Goal: Task Accomplishment & Management: Complete application form

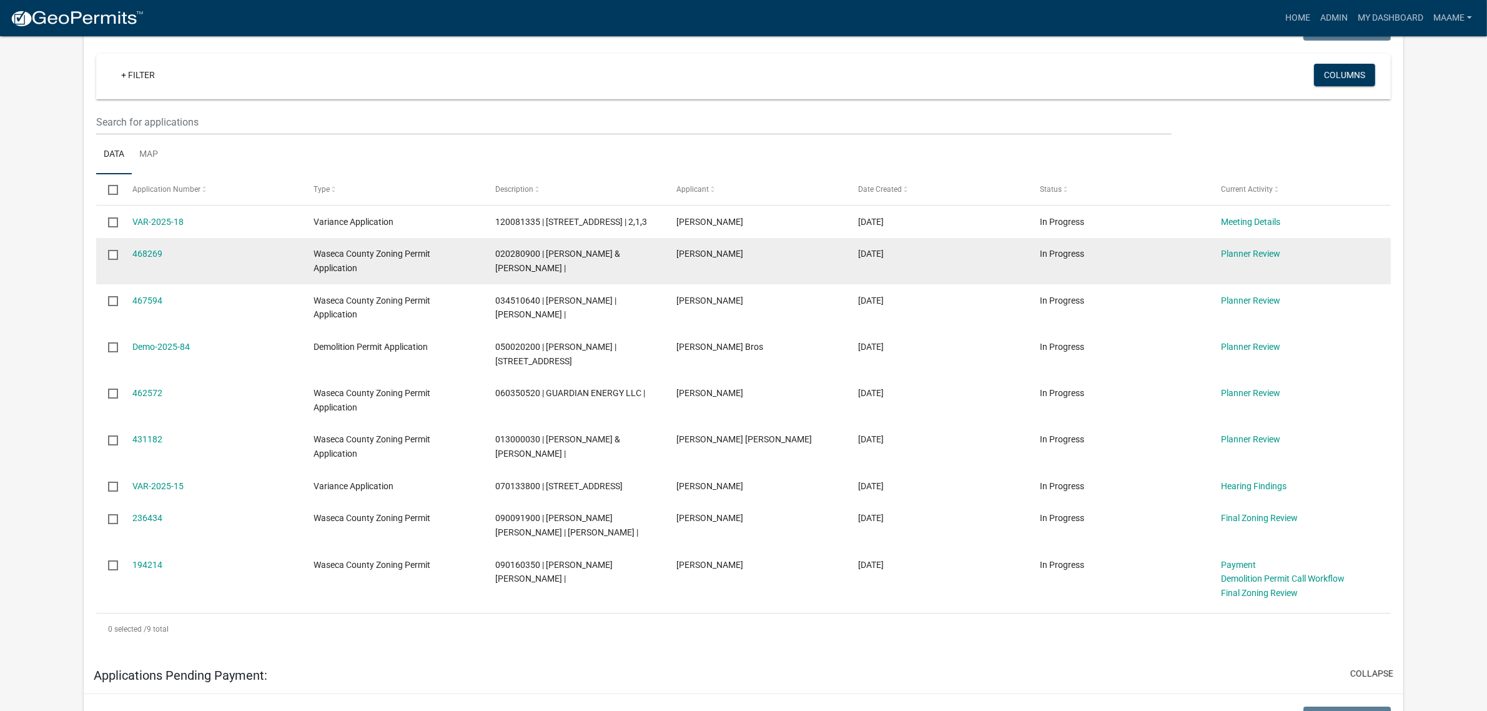
scroll to position [156, 0]
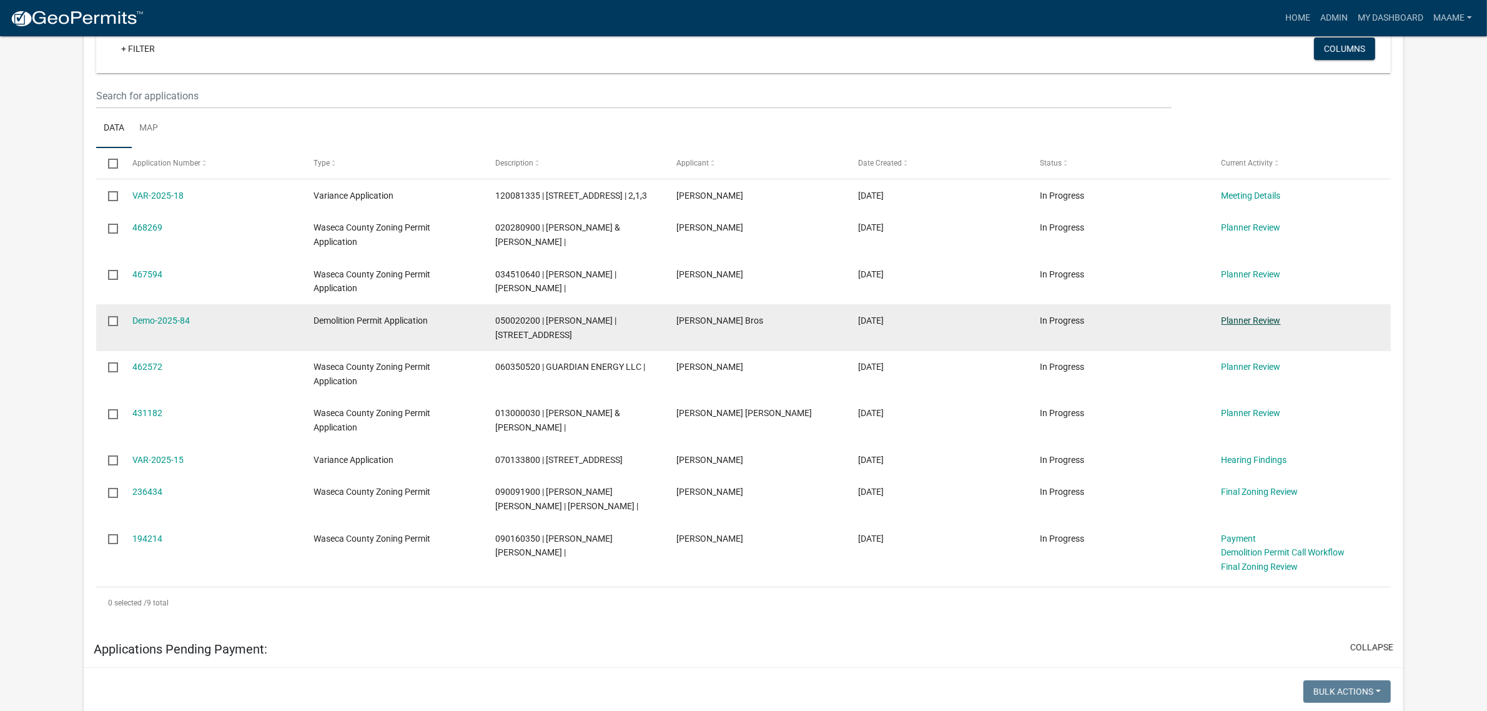
click at [1241, 325] on link "Planner Review" at bounding box center [1250, 320] width 59 height 10
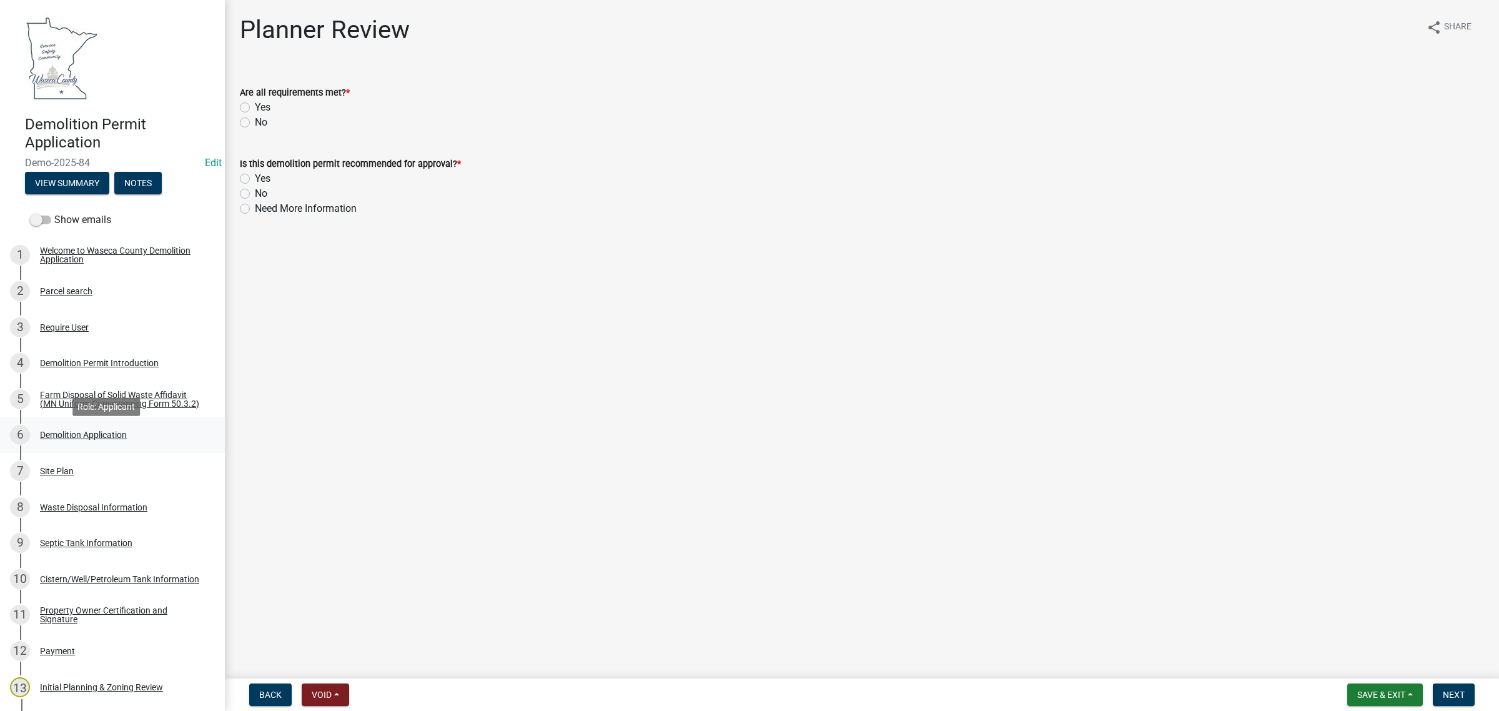
click at [64, 438] on div "Demolition Application" at bounding box center [83, 434] width 87 height 9
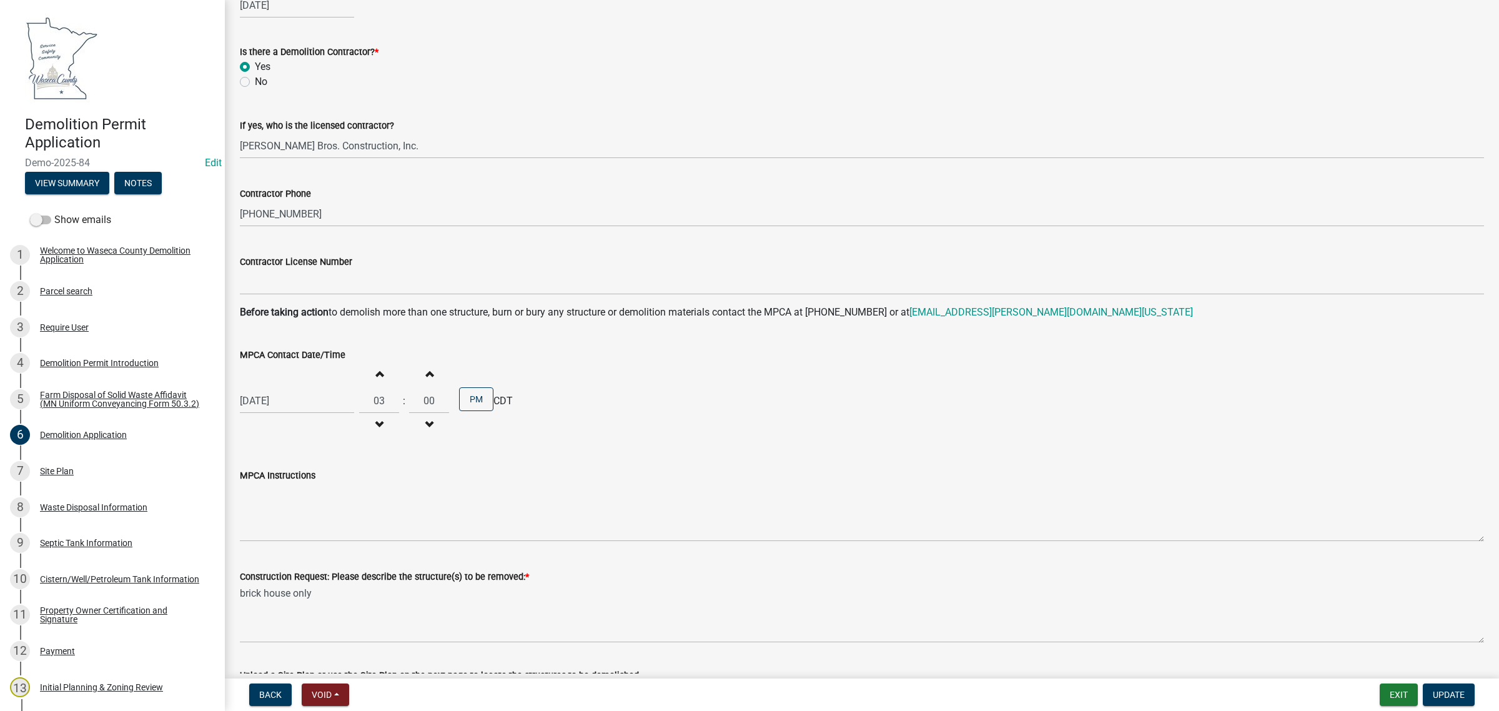
scroll to position [781, 0]
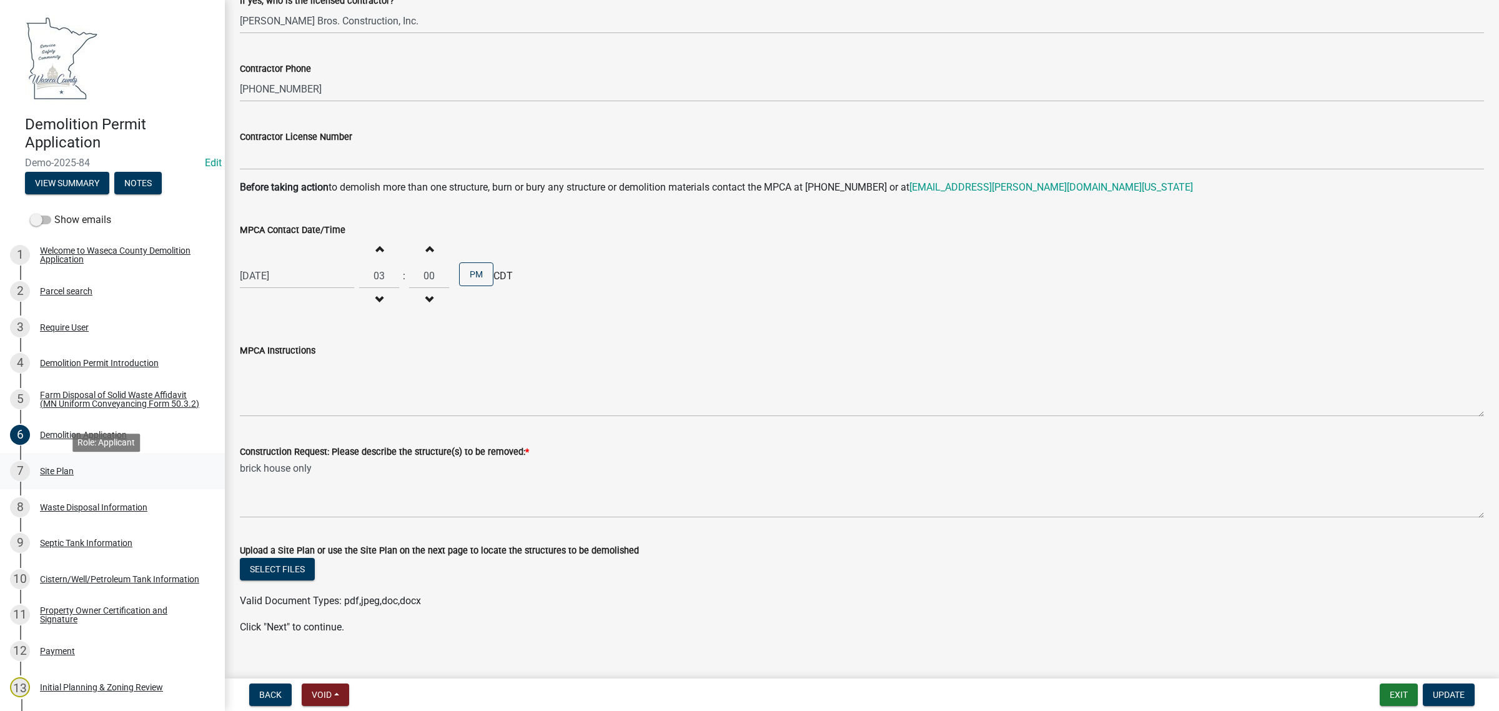
click at [64, 481] on div "7 Site Plan" at bounding box center [107, 471] width 195 height 20
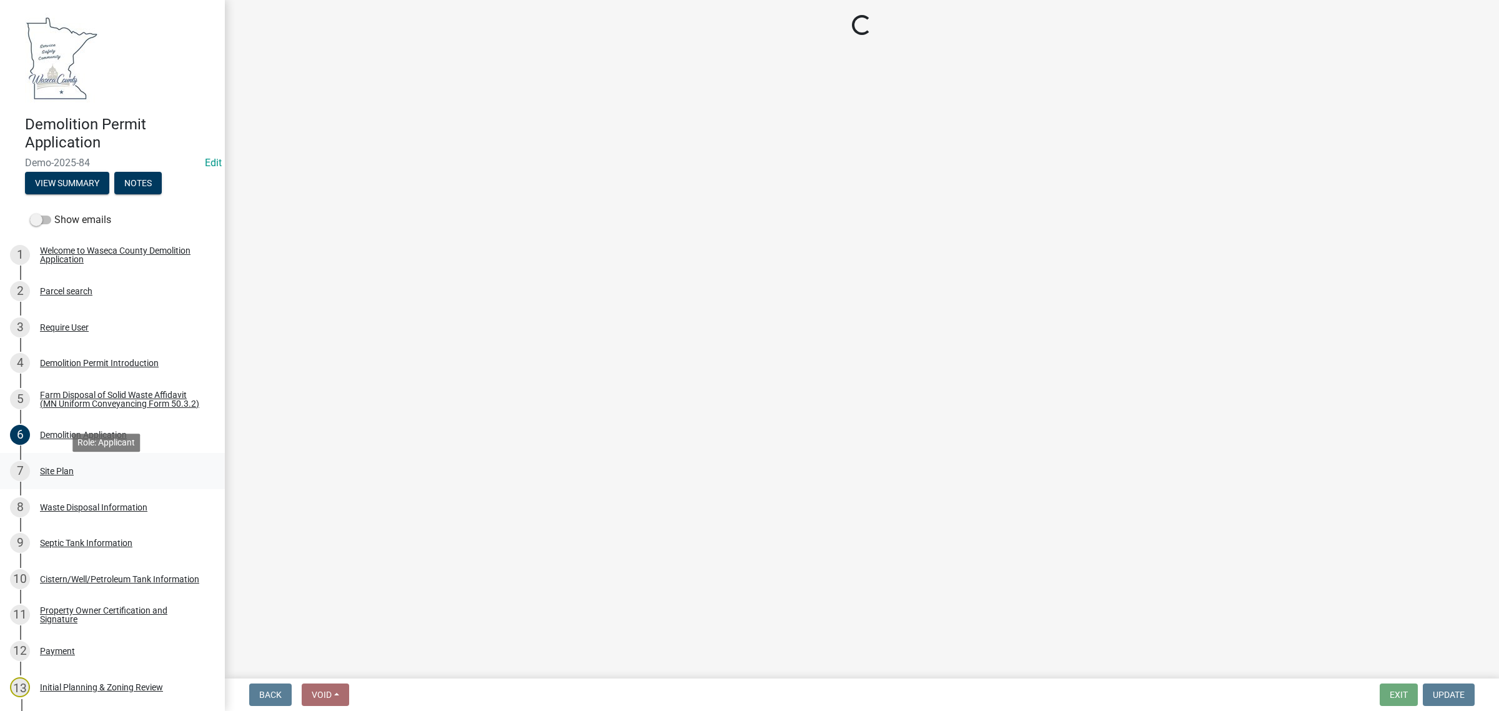
scroll to position [0, 0]
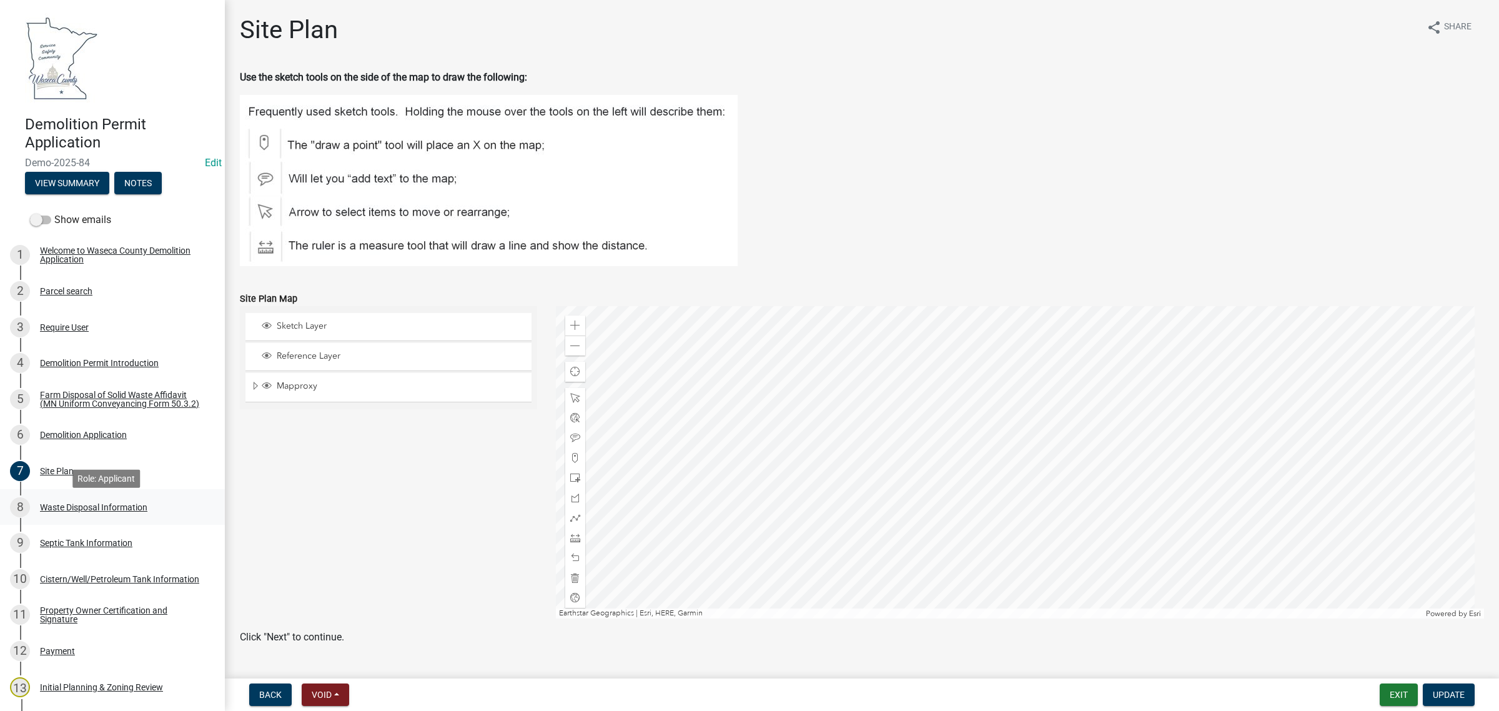
click at [72, 511] on div "Waste Disposal Information" at bounding box center [93, 507] width 107 height 9
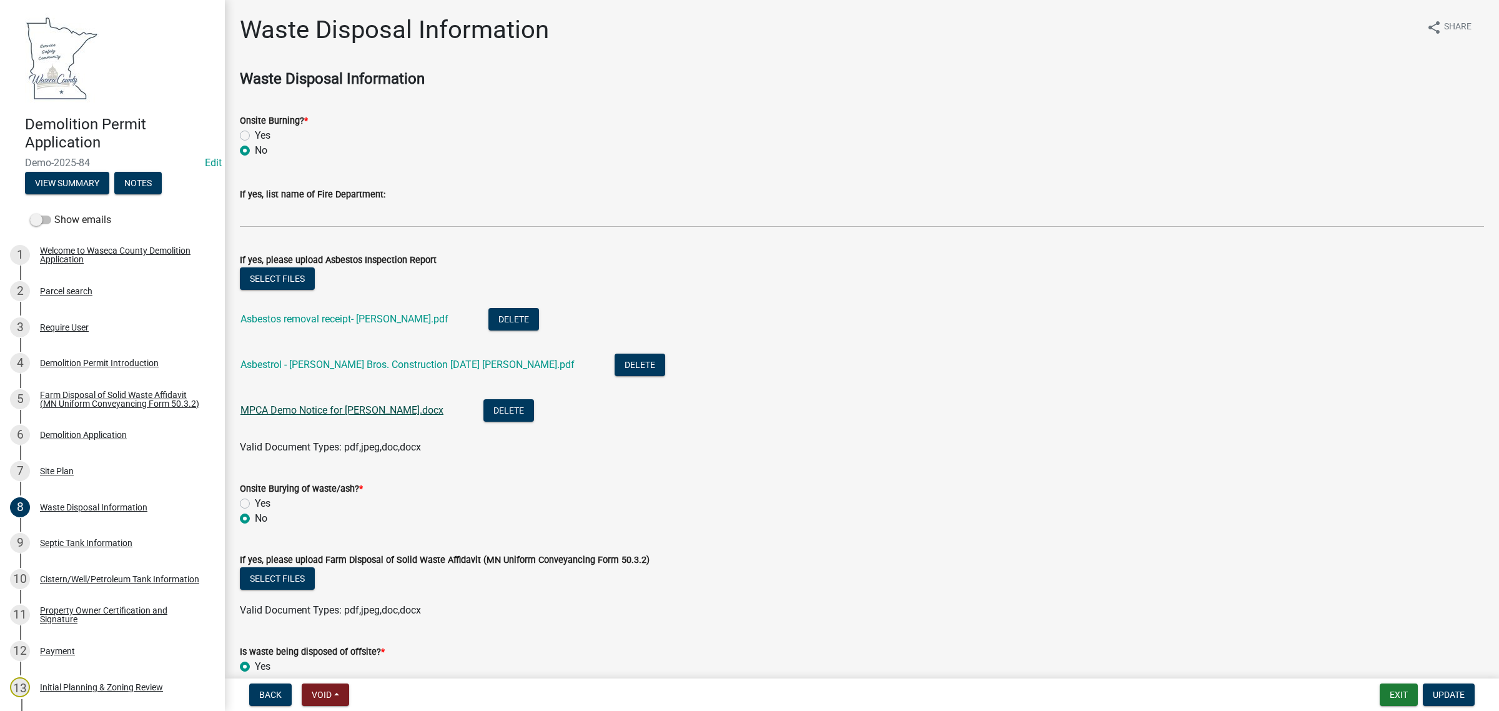
click at [342, 404] on link "MPCA Demo Notice for Emmans.docx" at bounding box center [341, 410] width 203 height 12
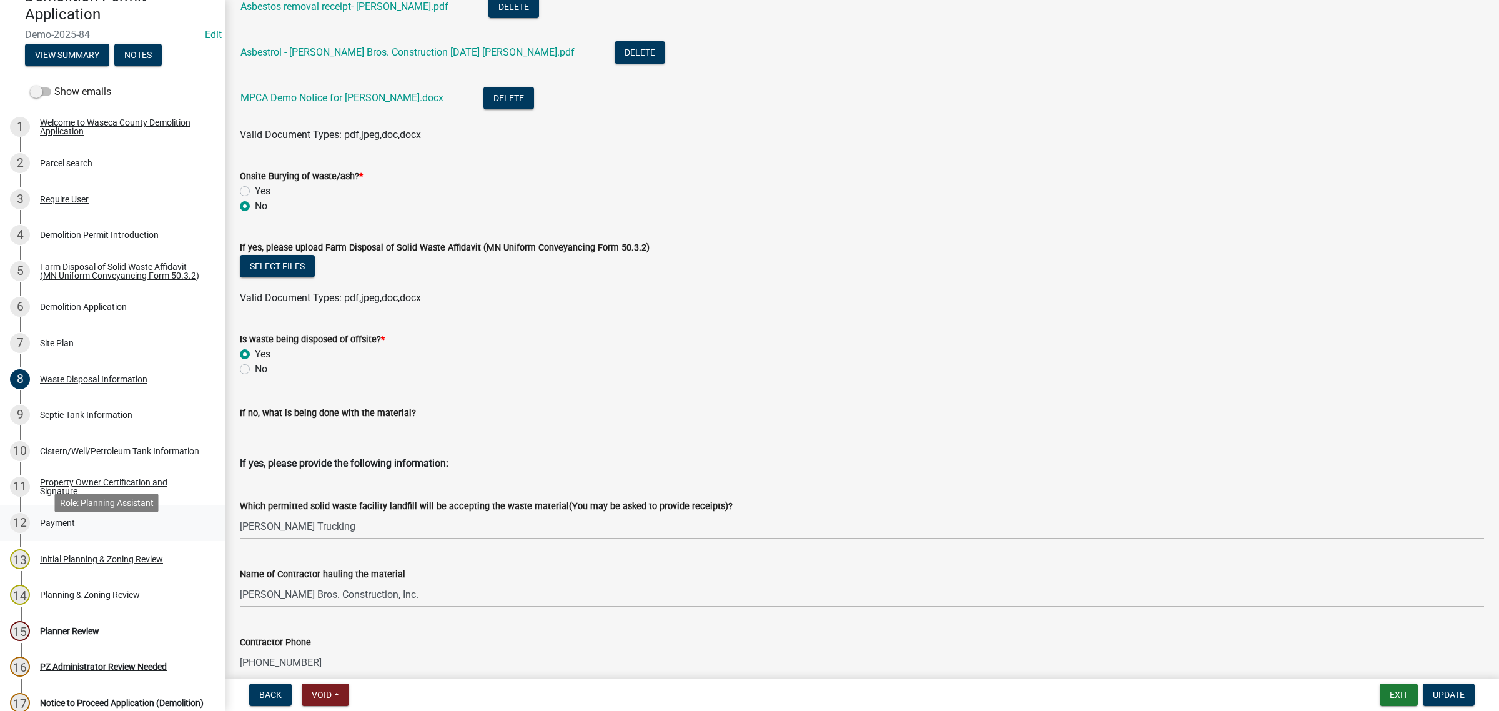
scroll to position [156, 0]
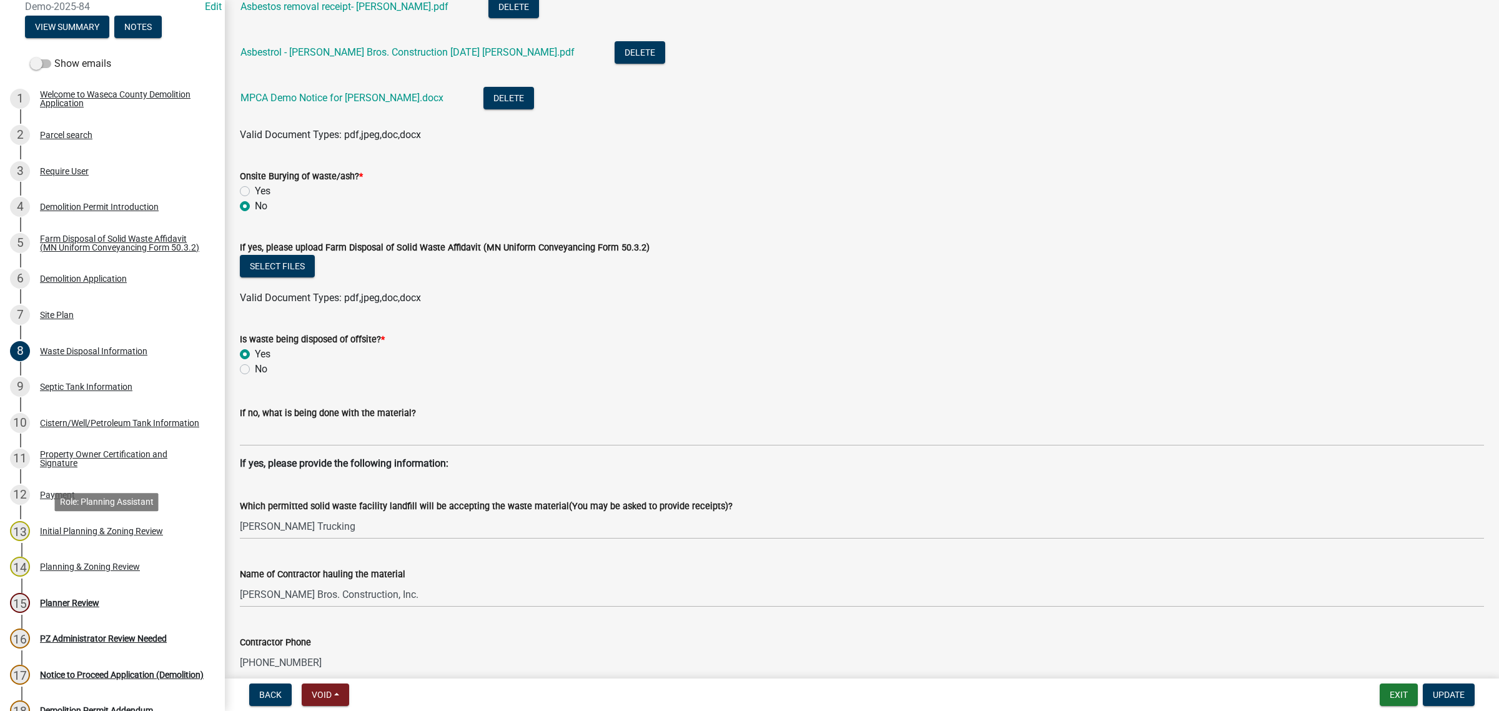
click at [71, 541] on div "13 Initial Planning & Zoning Review" at bounding box center [107, 531] width 195 height 20
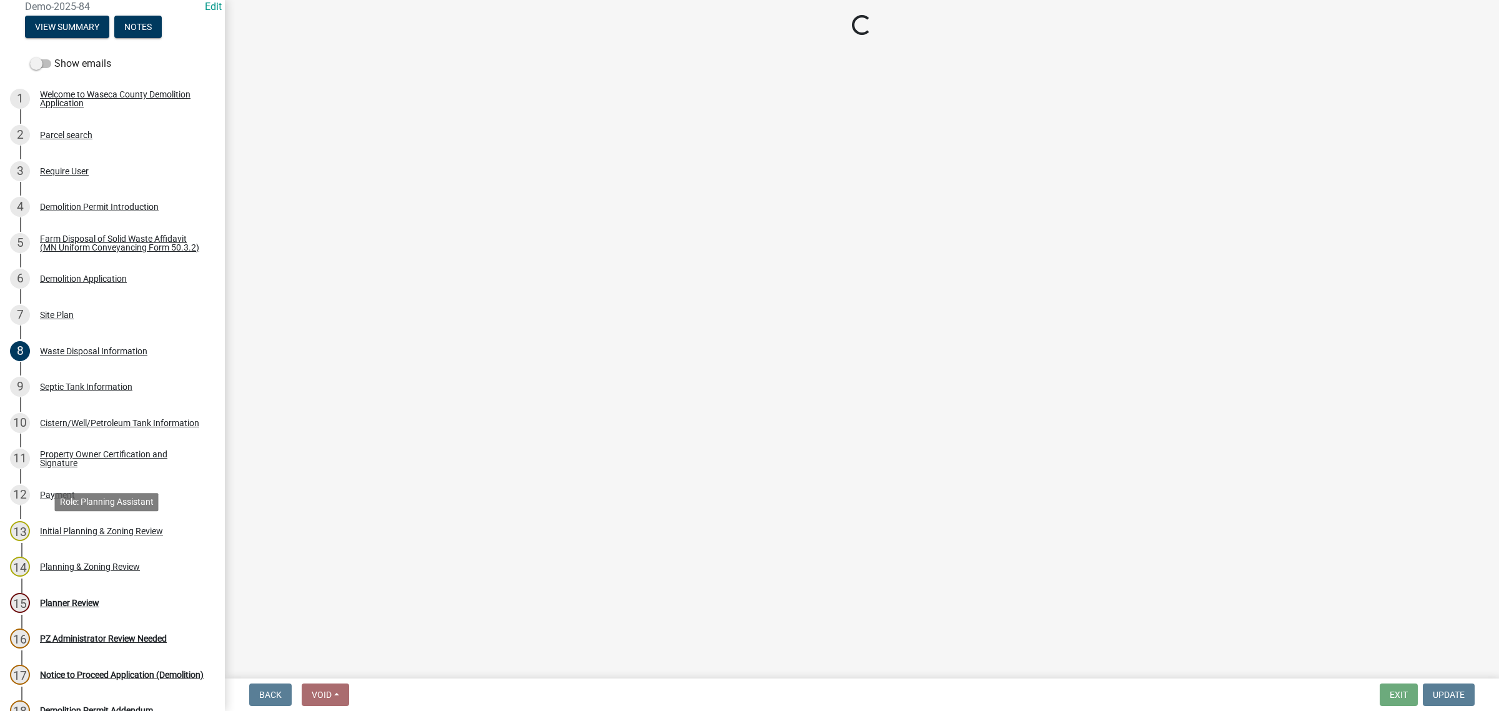
scroll to position [0, 0]
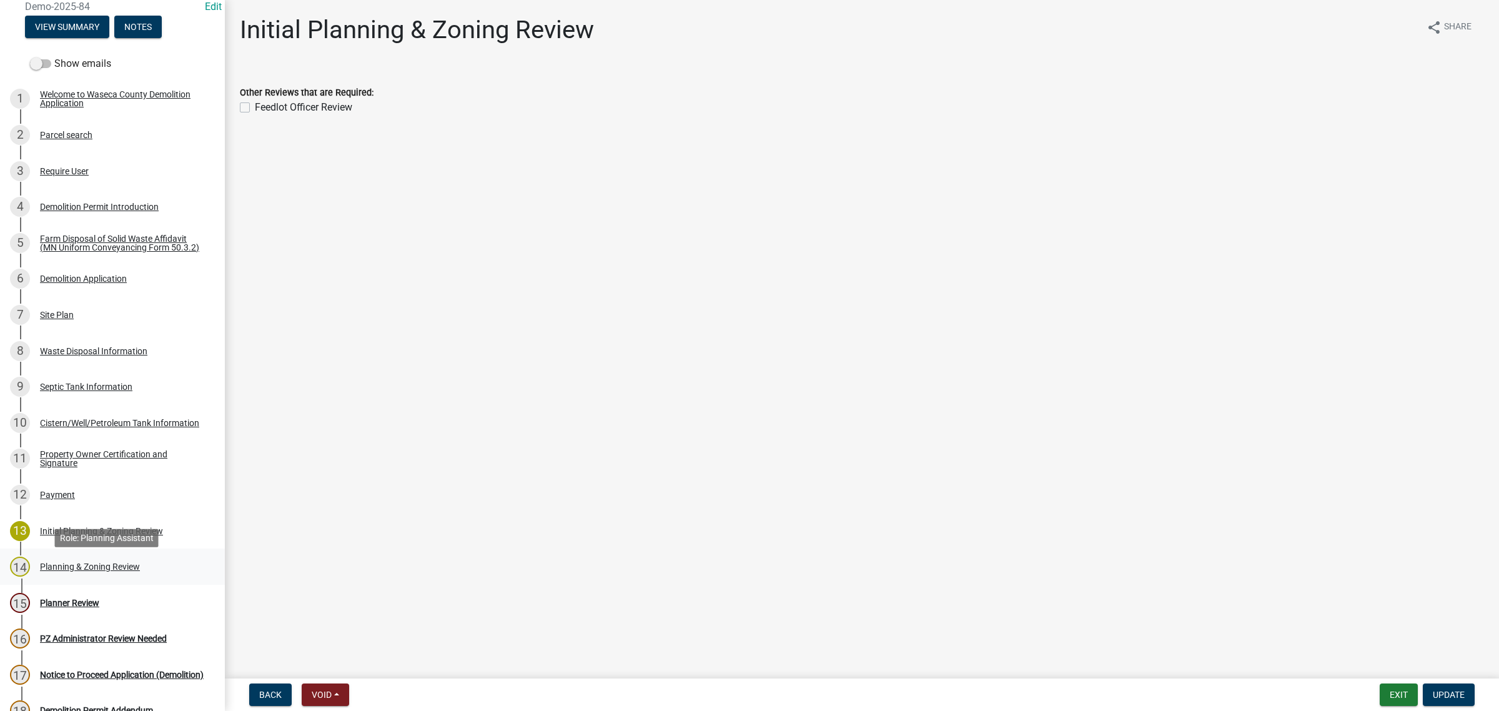
click at [80, 562] on div "14 Planning & Zoning Review" at bounding box center [107, 566] width 195 height 20
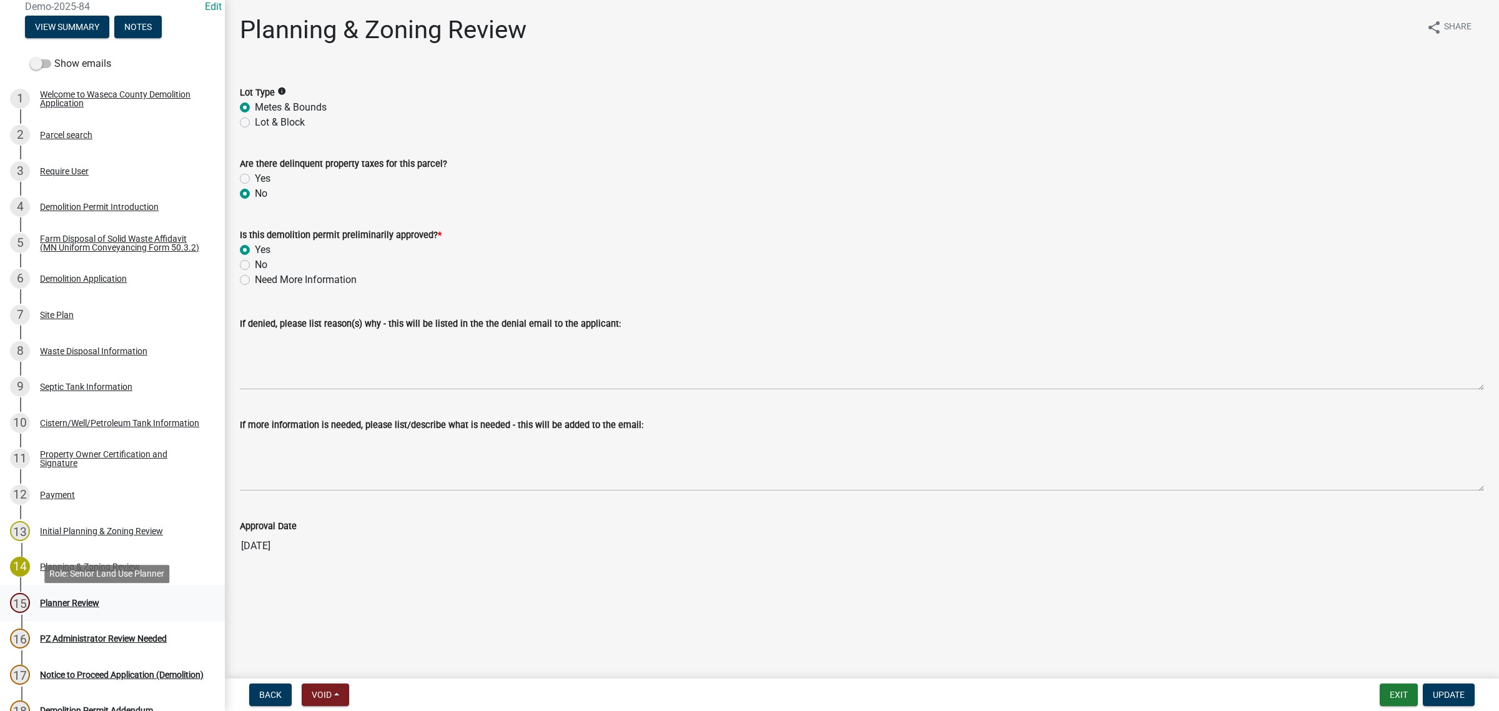
click at [55, 601] on div "15 Planner Review" at bounding box center [107, 603] width 195 height 20
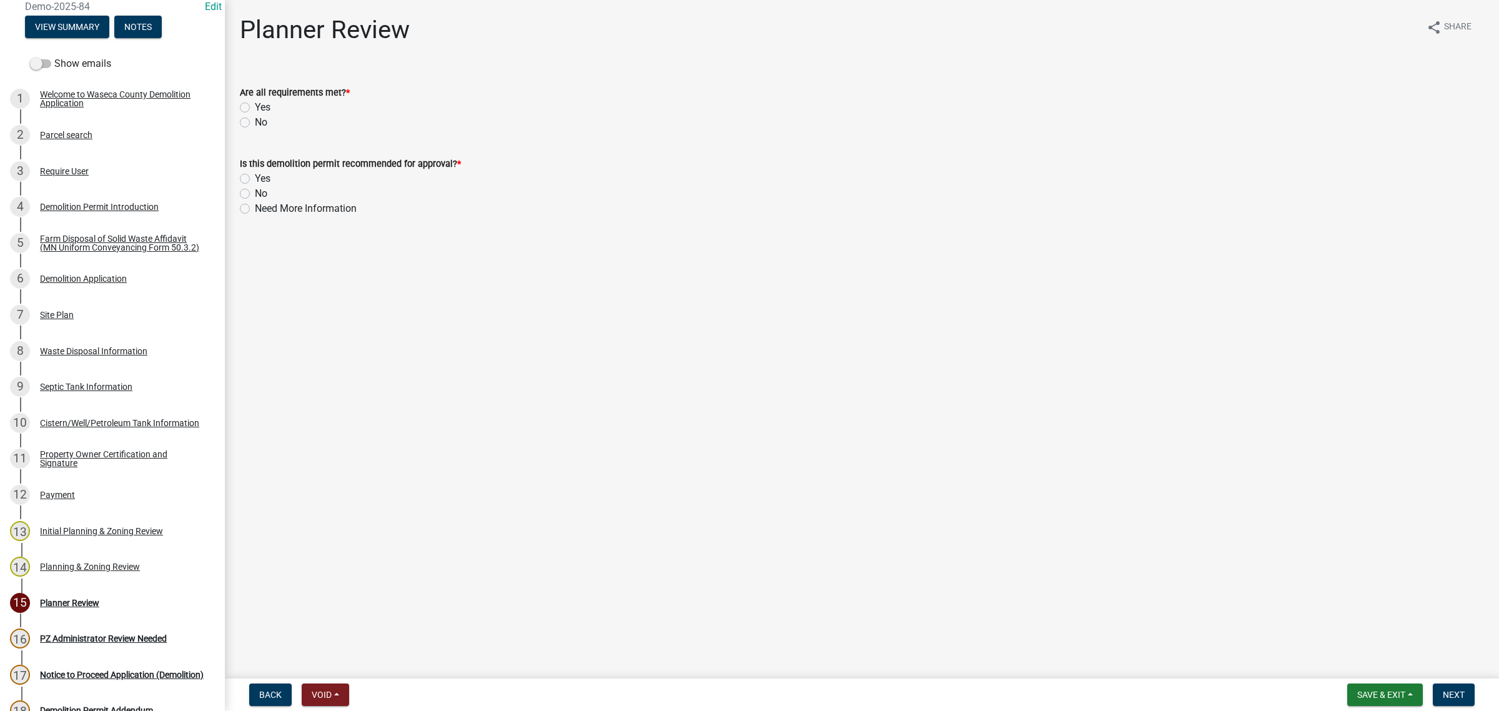
click at [250, 101] on div "Yes" at bounding box center [862, 107] width 1244 height 15
click at [252, 107] on div "Yes" at bounding box center [862, 107] width 1244 height 15
click at [255, 108] on label "Yes" at bounding box center [263, 107] width 16 height 15
click at [255, 108] on input "Yes" at bounding box center [259, 104] width 8 height 8
radio input "true"
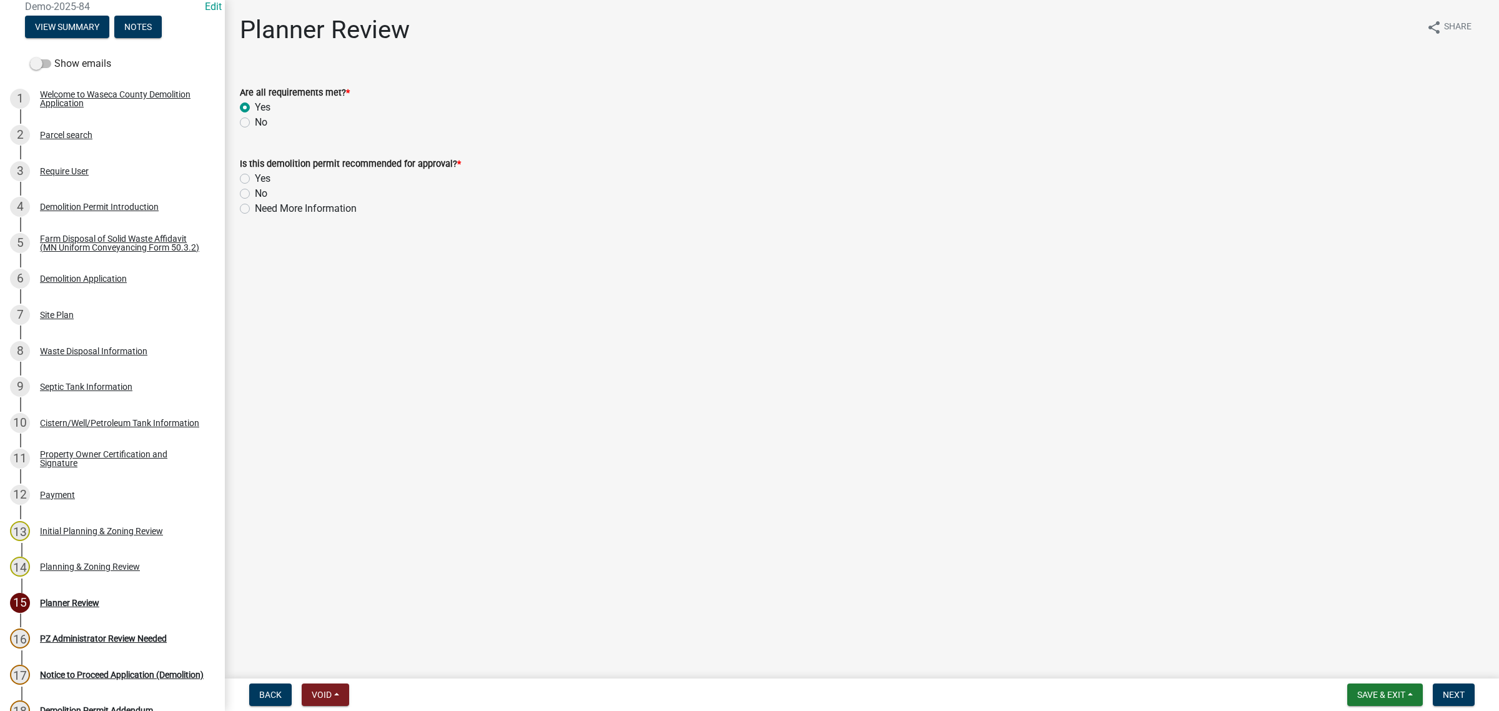
click at [255, 176] on label "Yes" at bounding box center [263, 178] width 16 height 15
click at [255, 176] on input "Yes" at bounding box center [259, 175] width 8 height 8
radio input "true"
click at [1449, 687] on button "Next" at bounding box center [1453, 694] width 42 height 22
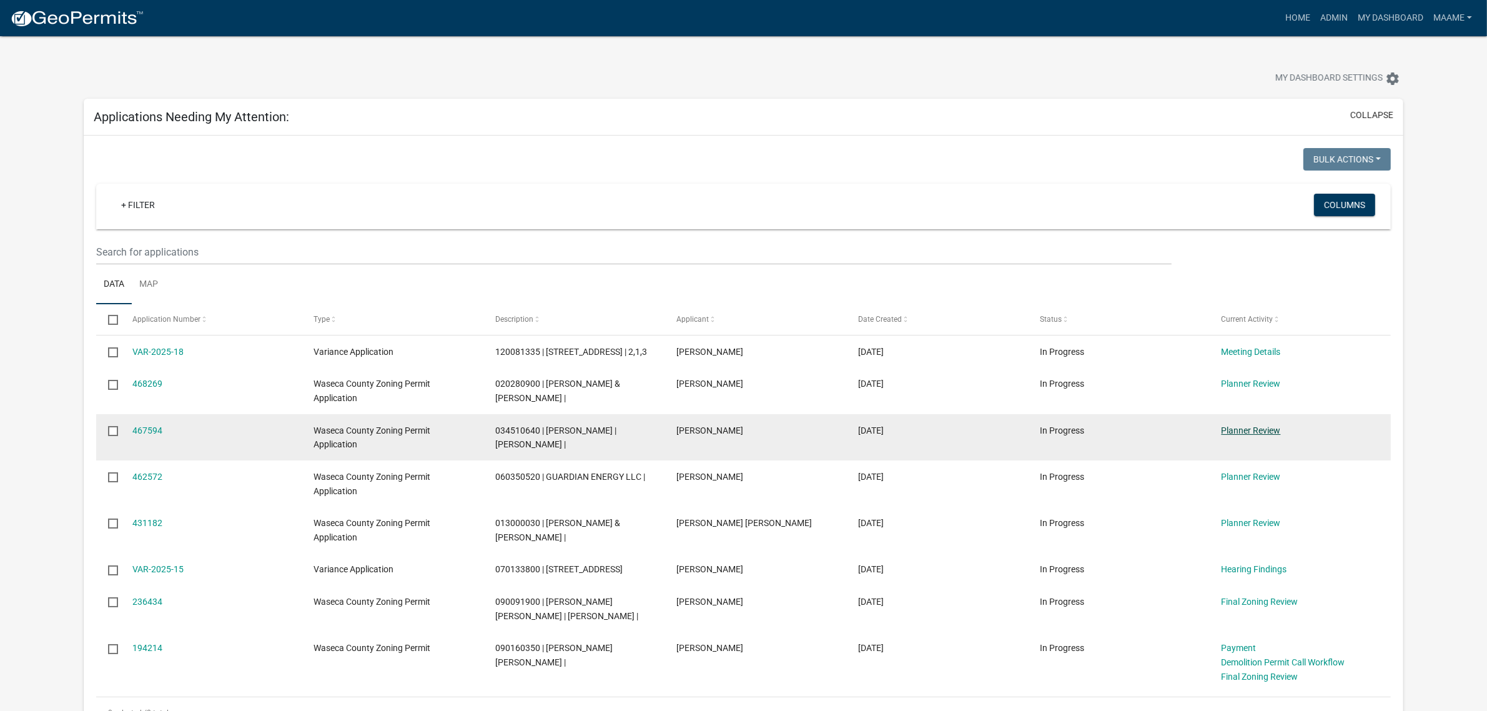
click at [1262, 435] on link "Planner Review" at bounding box center [1250, 430] width 59 height 10
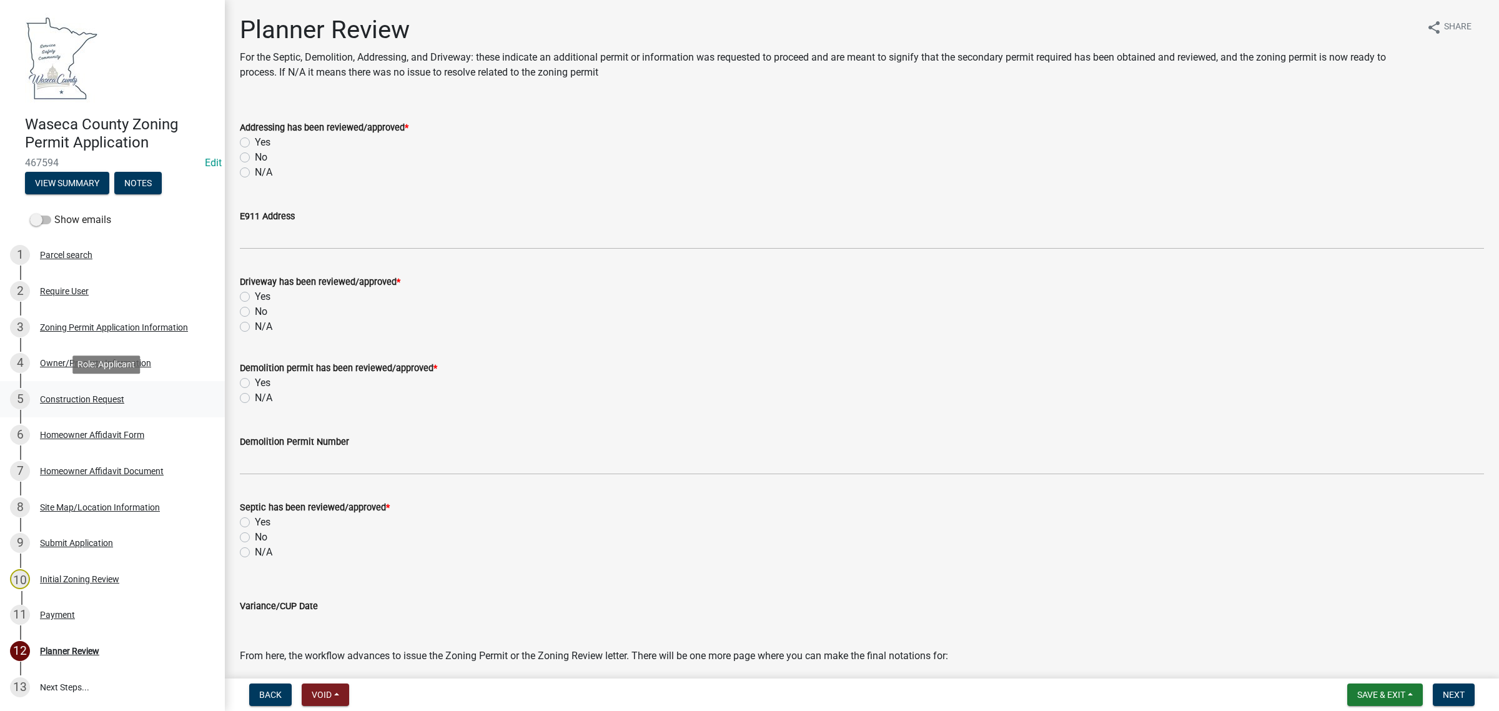
click at [76, 400] on div "Construction Request" at bounding box center [82, 399] width 84 height 9
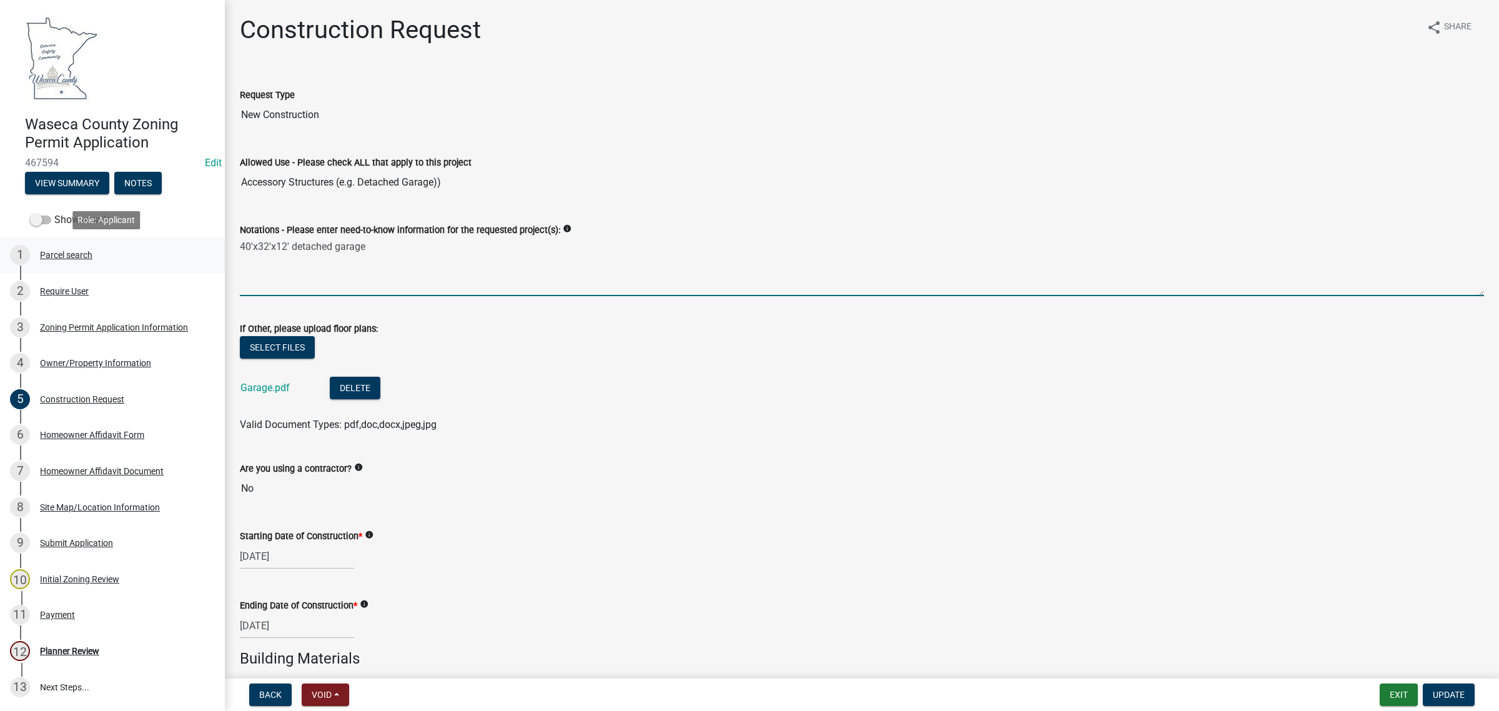
drag, startPoint x: 385, startPoint y: 254, endPoint x: 160, endPoint y: 254, distance: 224.8
click at [160, 254] on div "Waseca County Zoning Permit Application 467594 Edit View Summary Notes Show ema…" at bounding box center [749, 355] width 1499 height 711
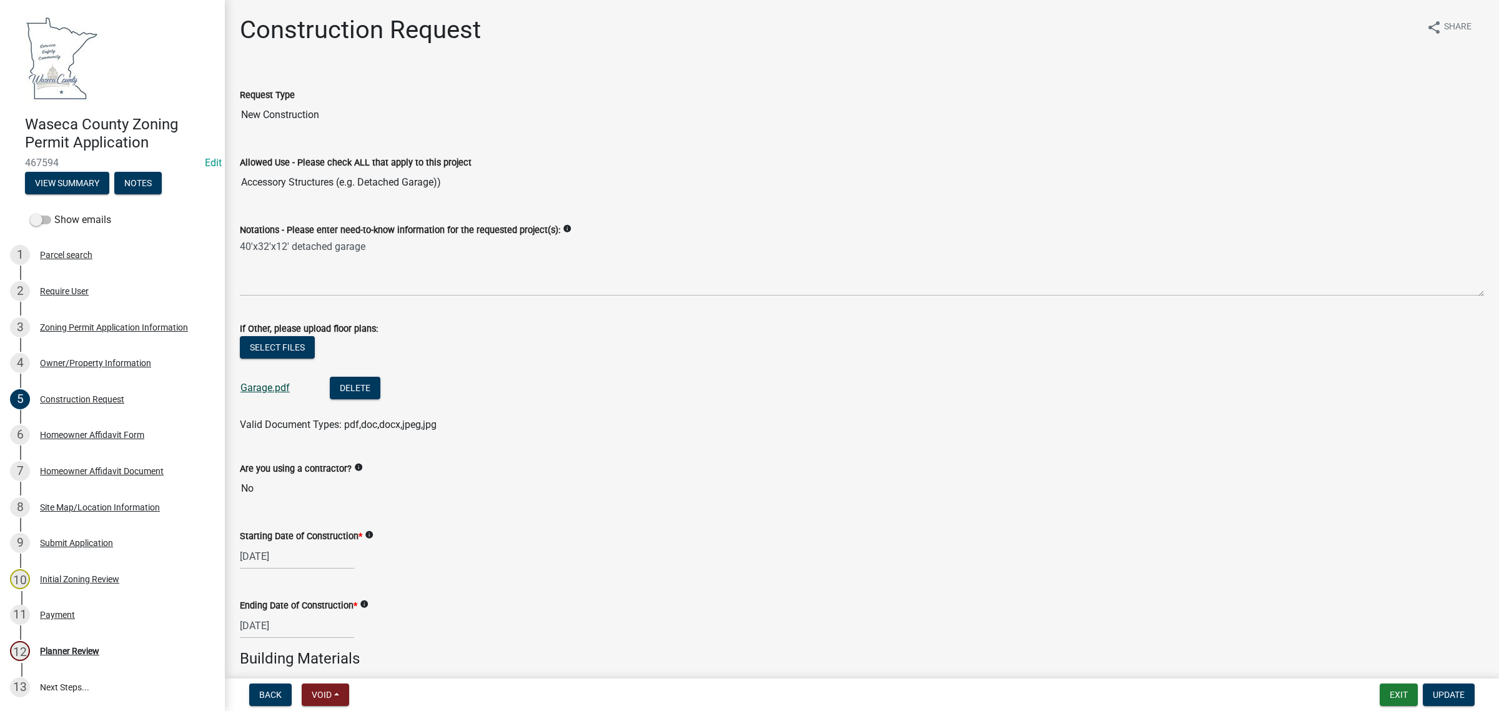
click at [257, 388] on link "Garage.pdf" at bounding box center [264, 388] width 49 height 12
click at [64, 503] on div "Site Map/Location Information" at bounding box center [100, 507] width 120 height 9
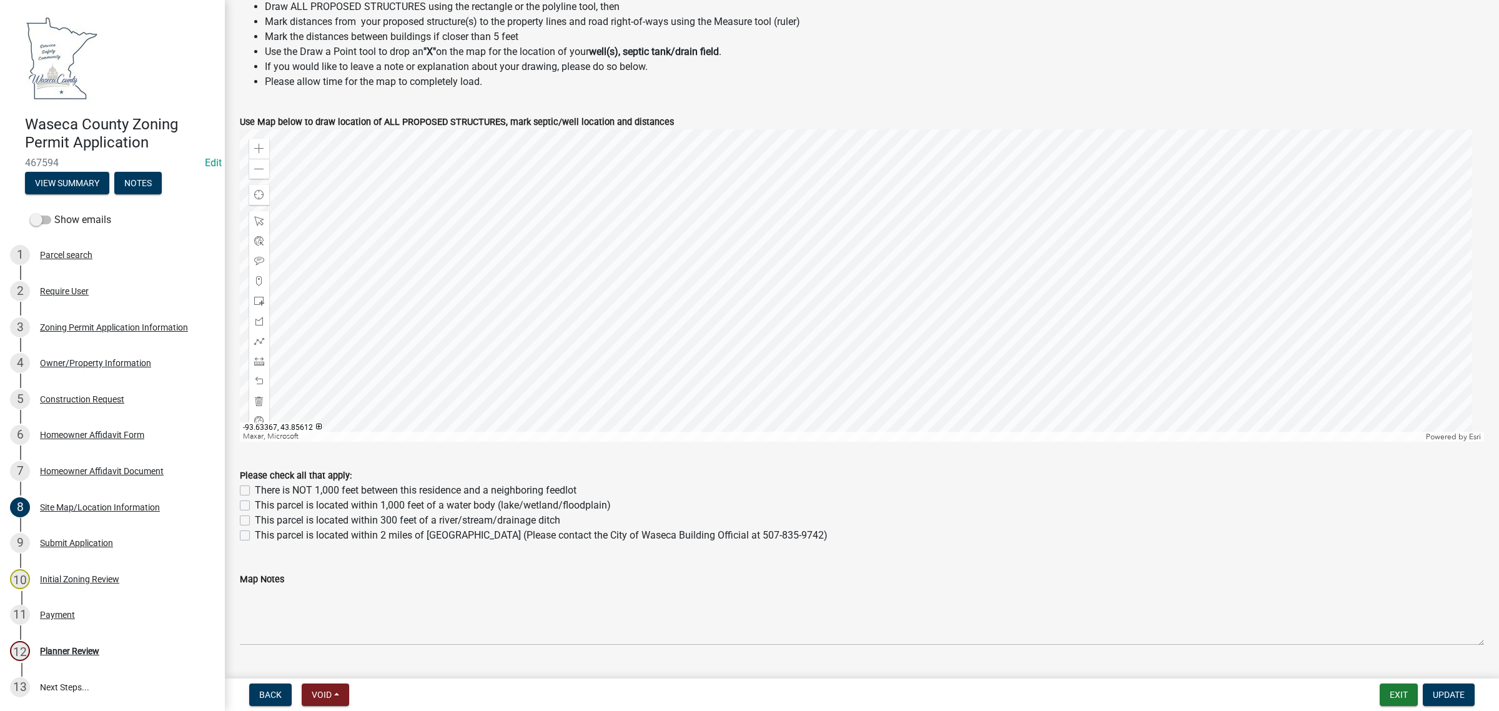
scroll to position [619, 0]
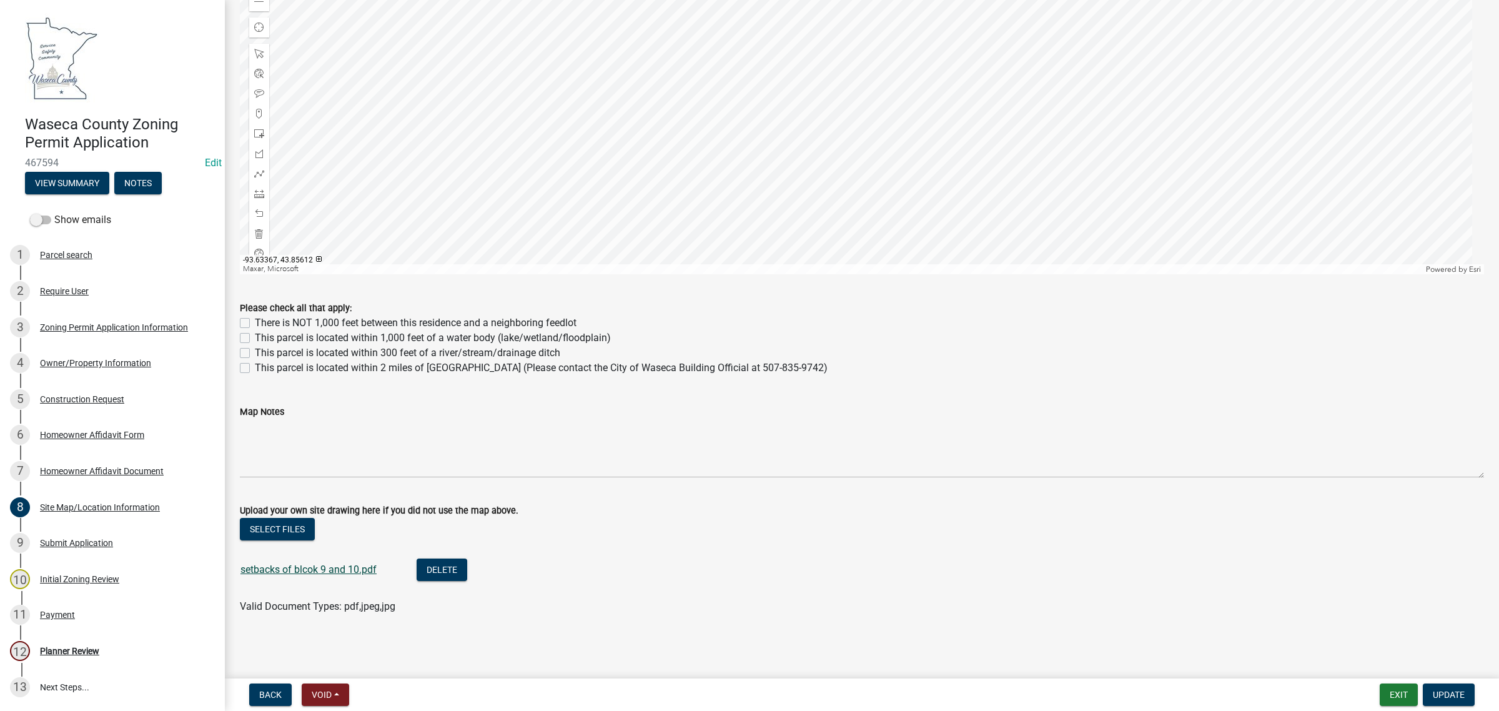
click at [277, 567] on link "setbacks of blcok 9 and 10.pdf" at bounding box center [308, 569] width 136 height 12
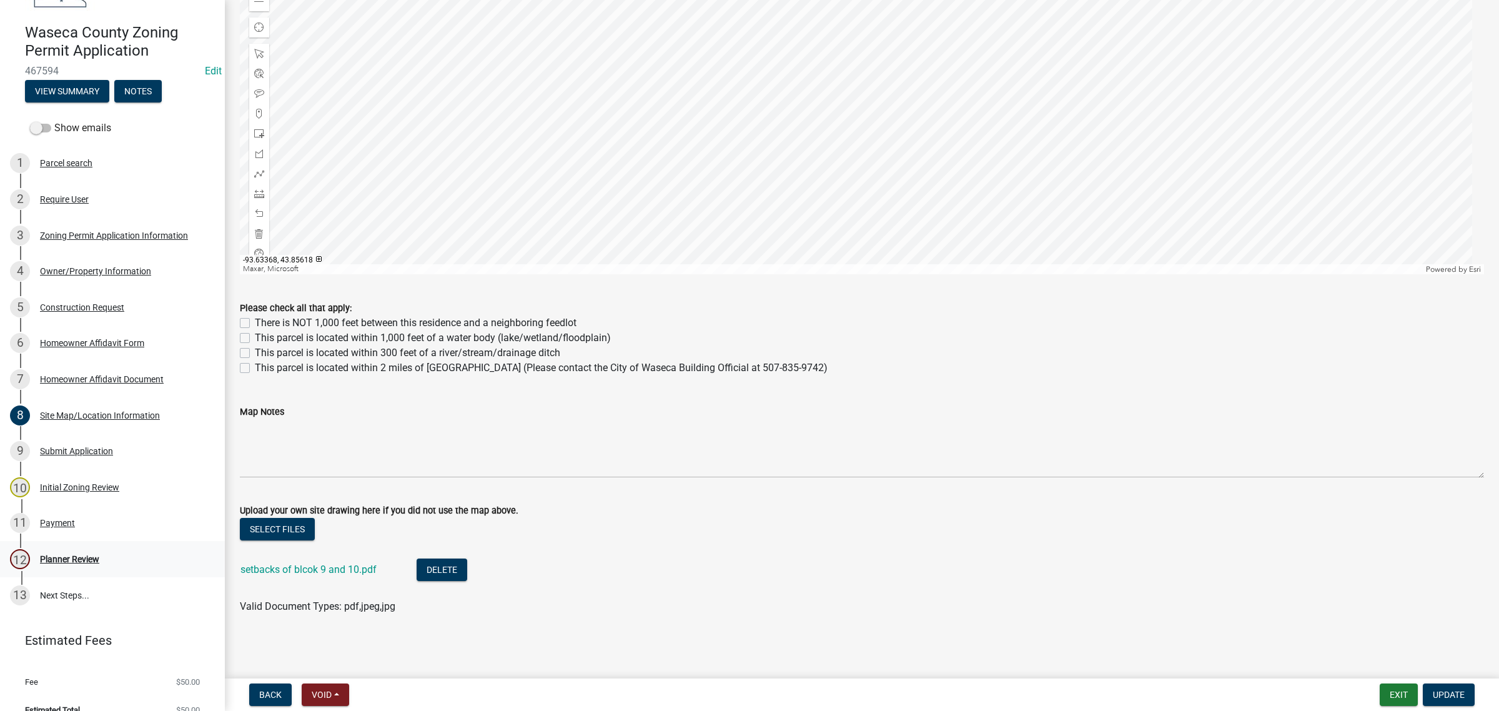
scroll to position [109, 0]
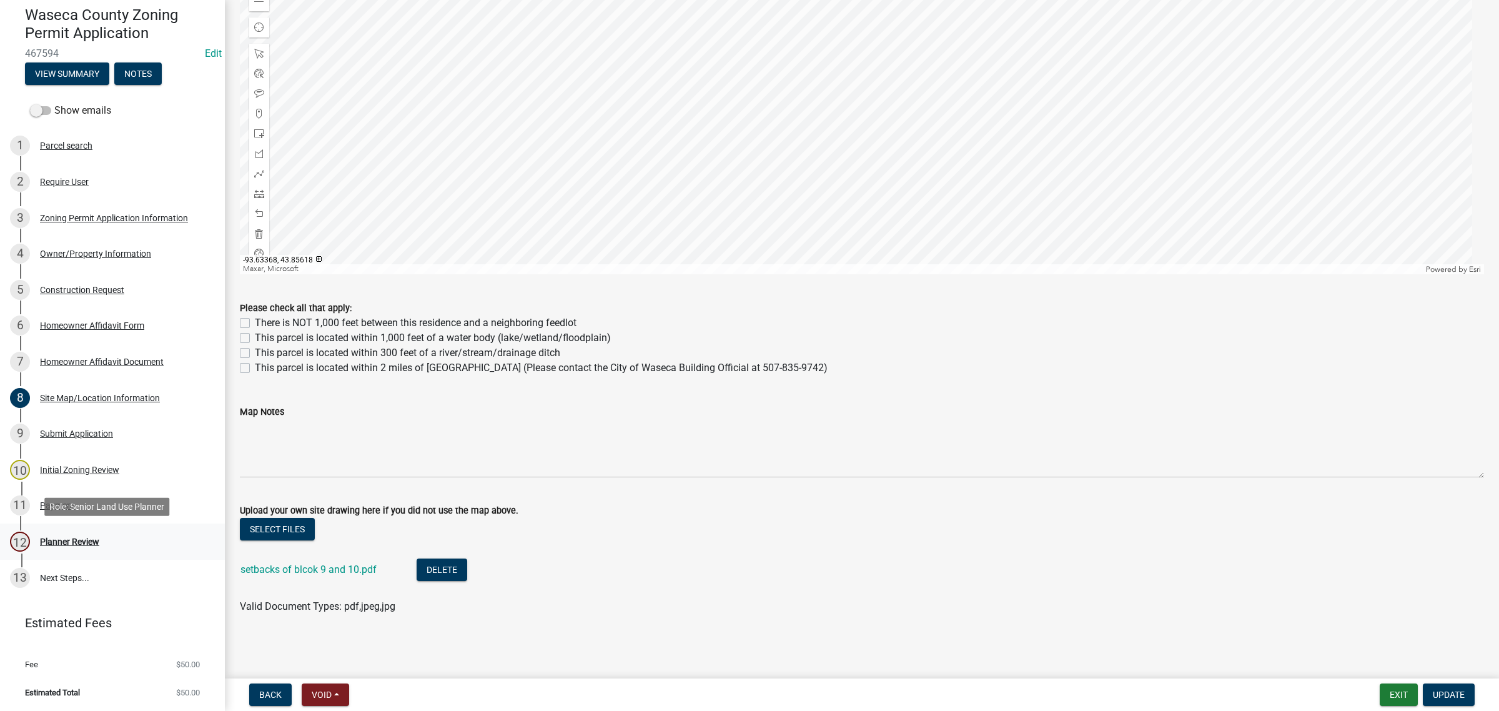
click at [66, 540] on div "Planner Review" at bounding box center [69, 541] width 59 height 9
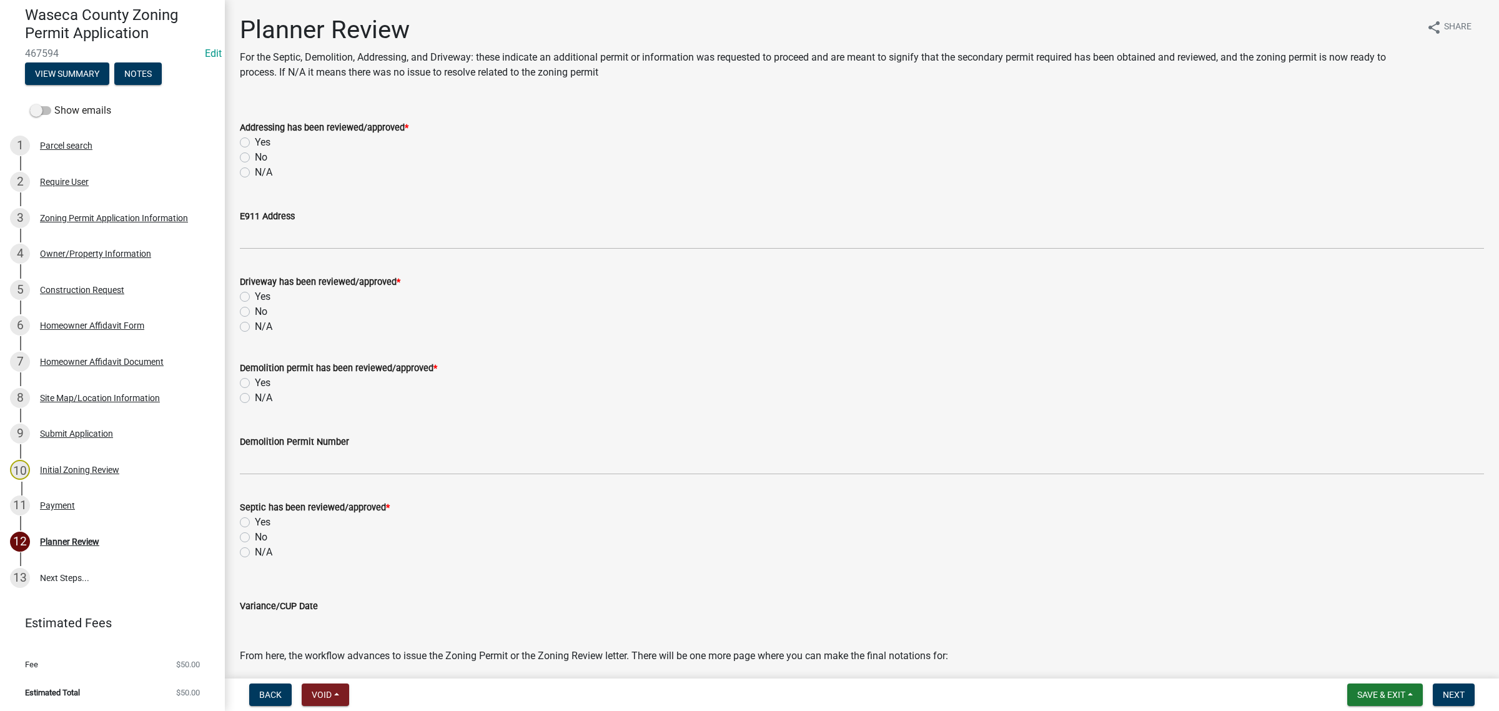
click at [255, 145] on label "Yes" at bounding box center [263, 142] width 16 height 15
click at [255, 143] on input "Yes" at bounding box center [259, 139] width 8 height 8
radio input "true"
click at [255, 392] on label "N/A" at bounding box center [263, 397] width 17 height 15
click at [255, 392] on input "N/A" at bounding box center [259, 394] width 8 height 8
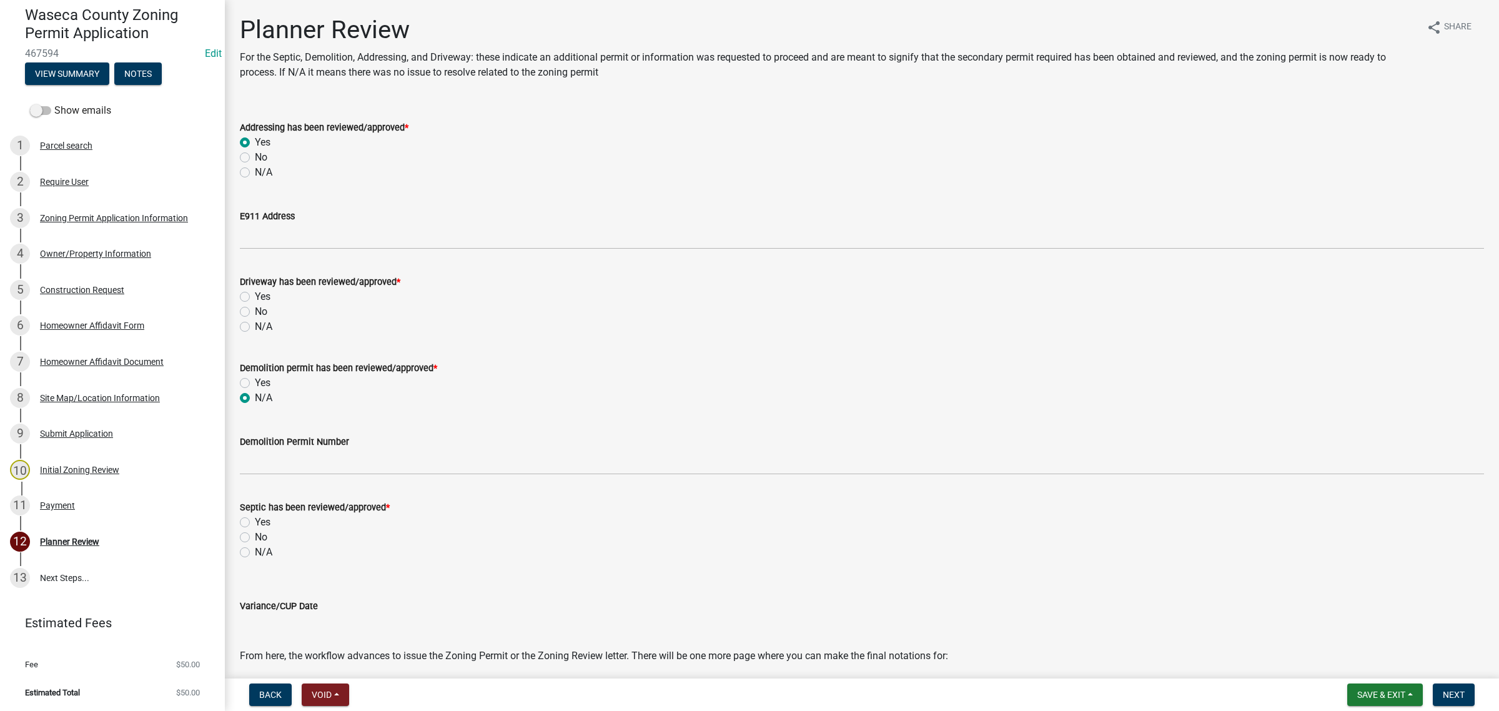
radio input "true"
click at [255, 519] on label "Yes" at bounding box center [263, 522] width 16 height 15
click at [255, 519] on input "Yes" at bounding box center [259, 519] width 8 height 8
radio input "true"
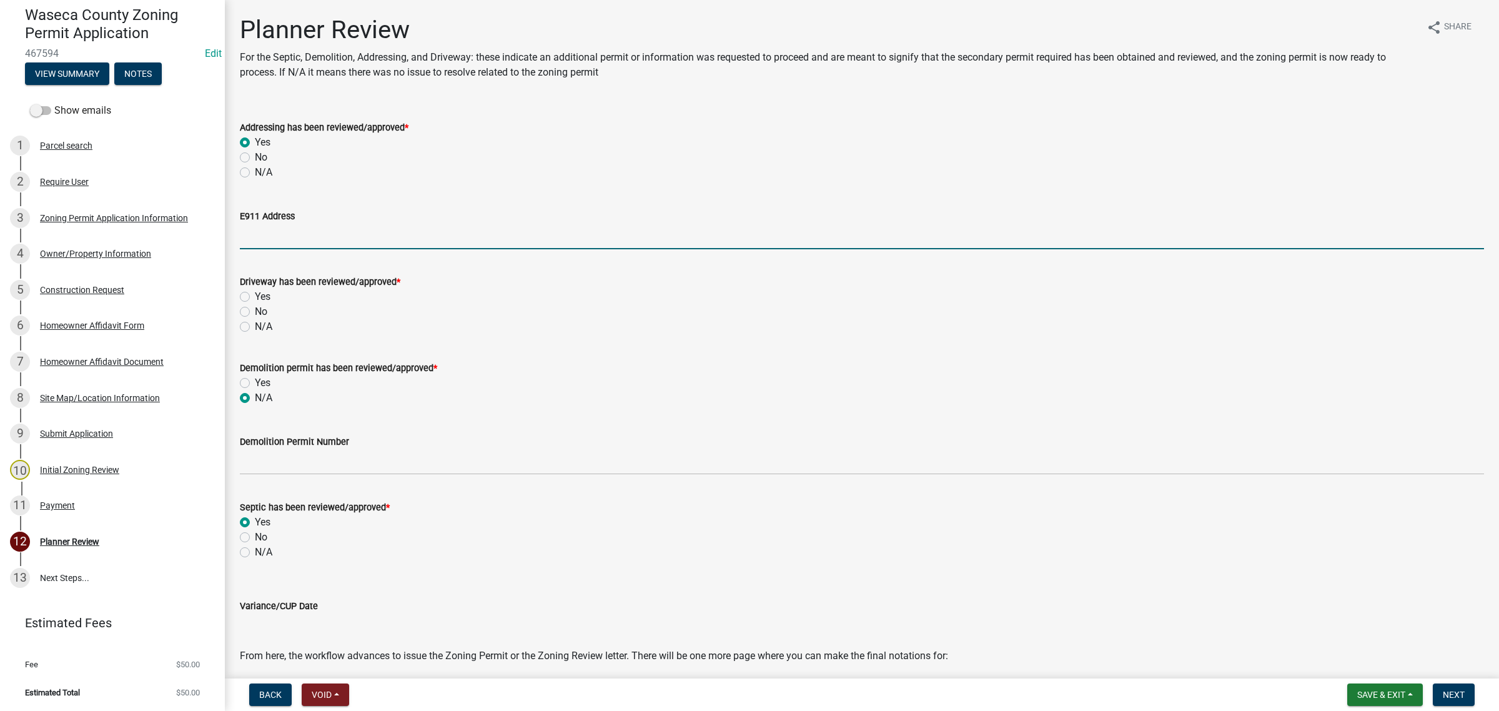
click at [258, 236] on input "E911 Address" at bounding box center [862, 237] width 1244 height 26
type input "20552 - 67th St, New Richland, MN 56072"
click at [513, 313] on div "No" at bounding box center [862, 311] width 1244 height 15
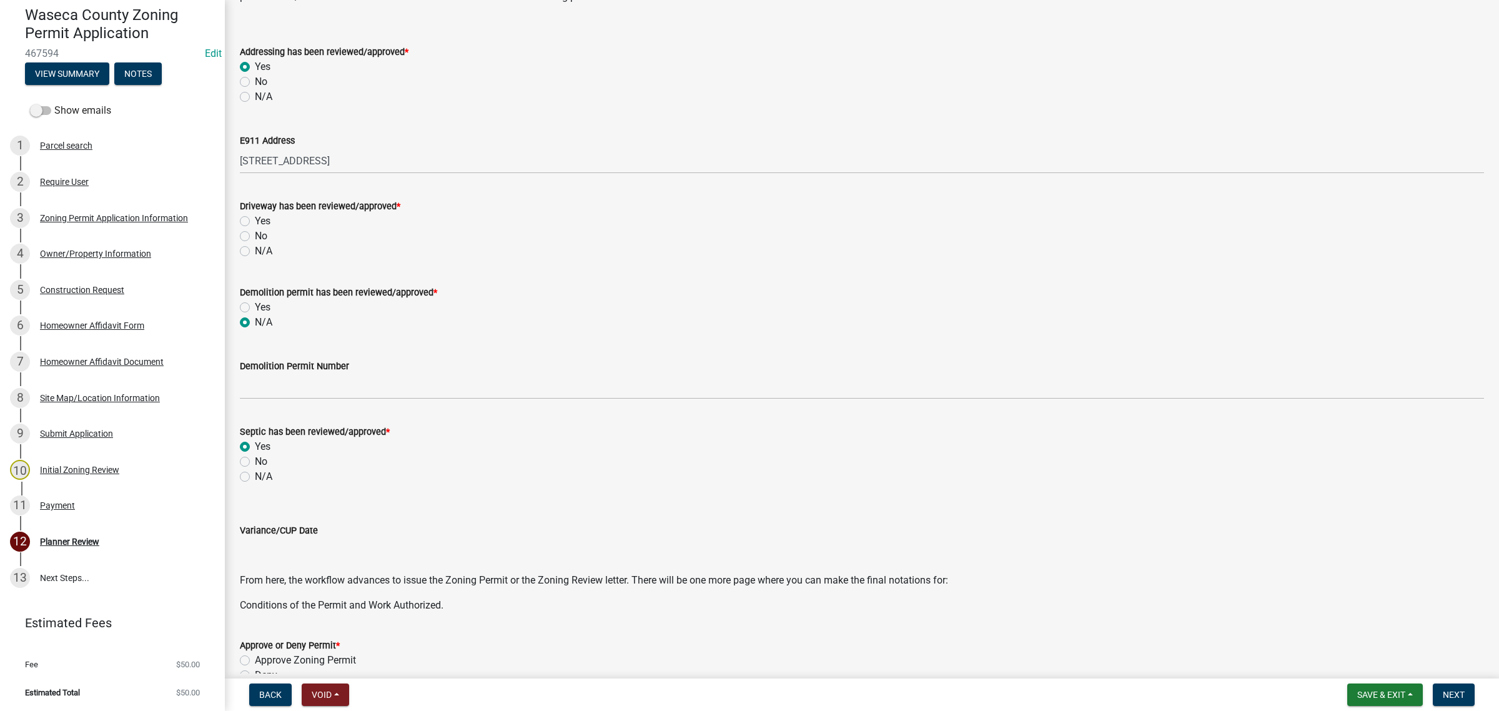
scroll to position [78, 0]
click at [255, 244] on label "N/A" at bounding box center [263, 248] width 17 height 15
click at [255, 244] on input "N/A" at bounding box center [259, 245] width 8 height 8
radio input "true"
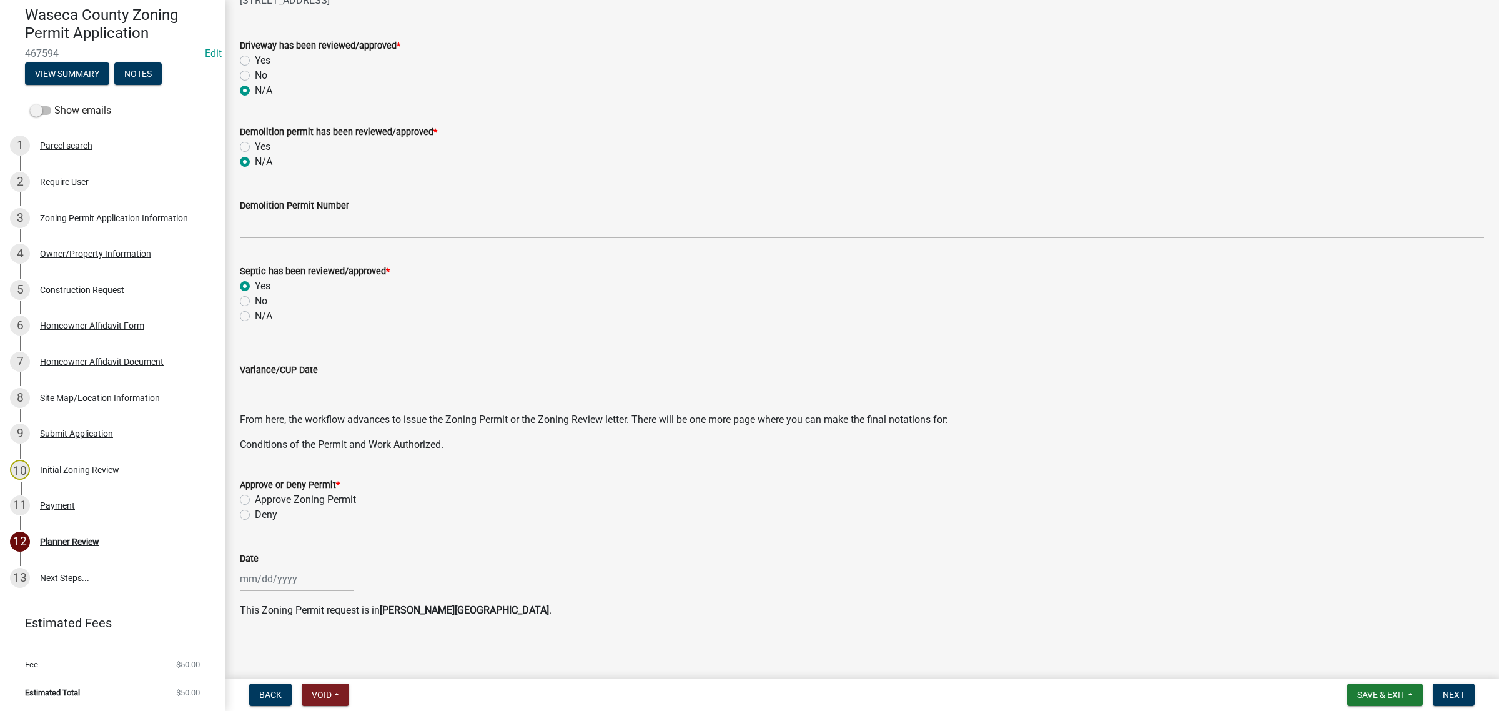
scroll to position [239, 0]
click at [252, 501] on div "Approve Zoning Permit" at bounding box center [862, 497] width 1244 height 15
click at [255, 495] on label "Approve Zoning Permit" at bounding box center [305, 497] width 101 height 15
click at [255, 495] on input "Approve Zoning Permit" at bounding box center [259, 494] width 8 height 8
radio input "true"
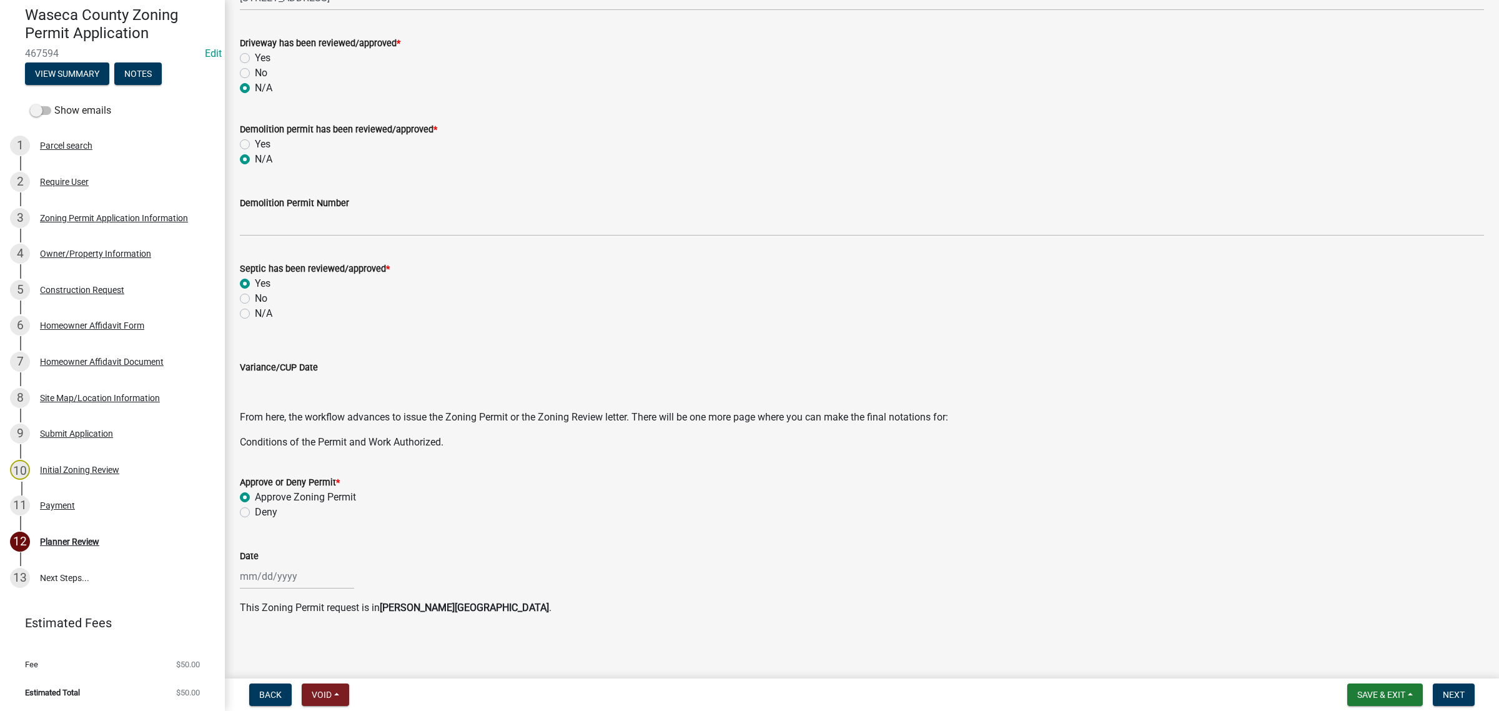
click at [255, 569] on div at bounding box center [297, 576] width 114 height 26
select select "9"
select select "2025"
click at [331, 448] on div "5" at bounding box center [332, 450] width 20 height 20
type input "[DATE]"
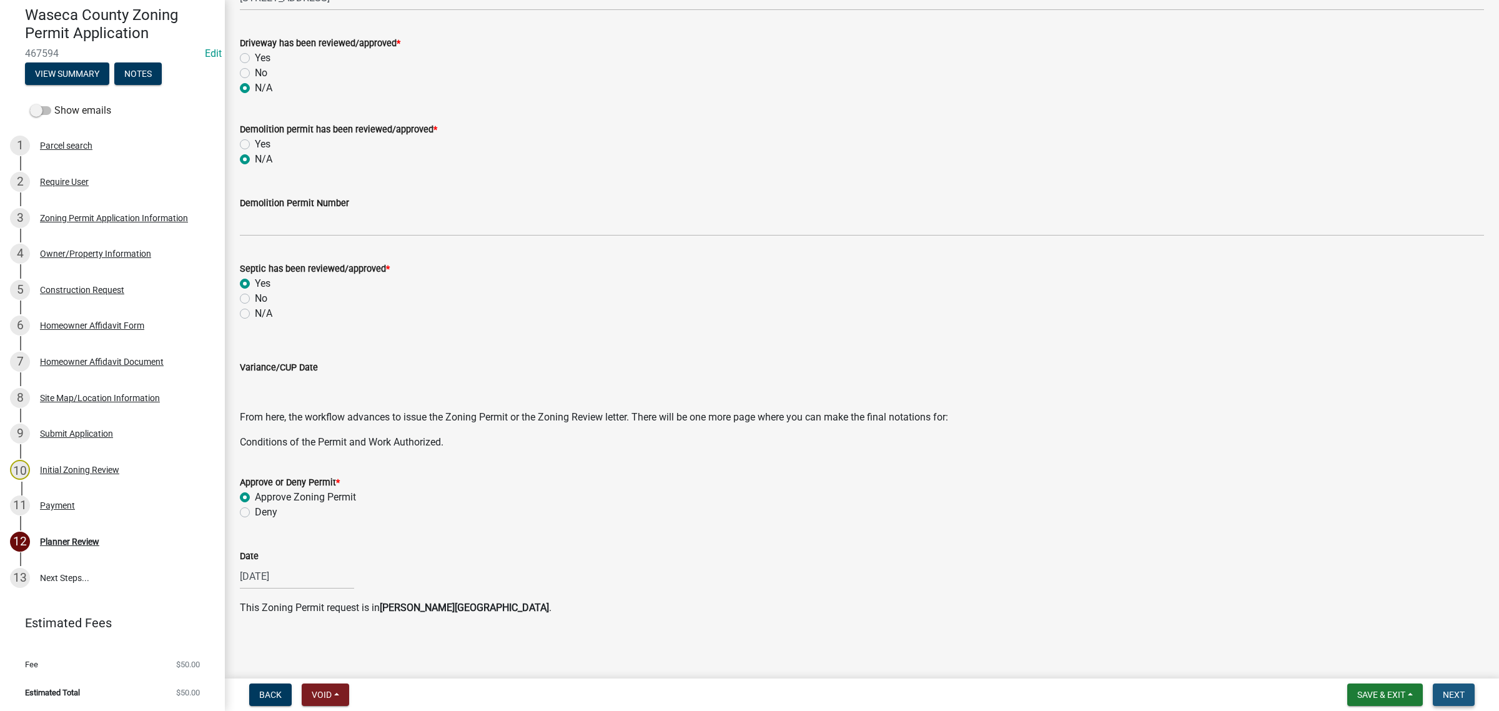
click at [1452, 701] on button "Next" at bounding box center [1453, 694] width 42 height 22
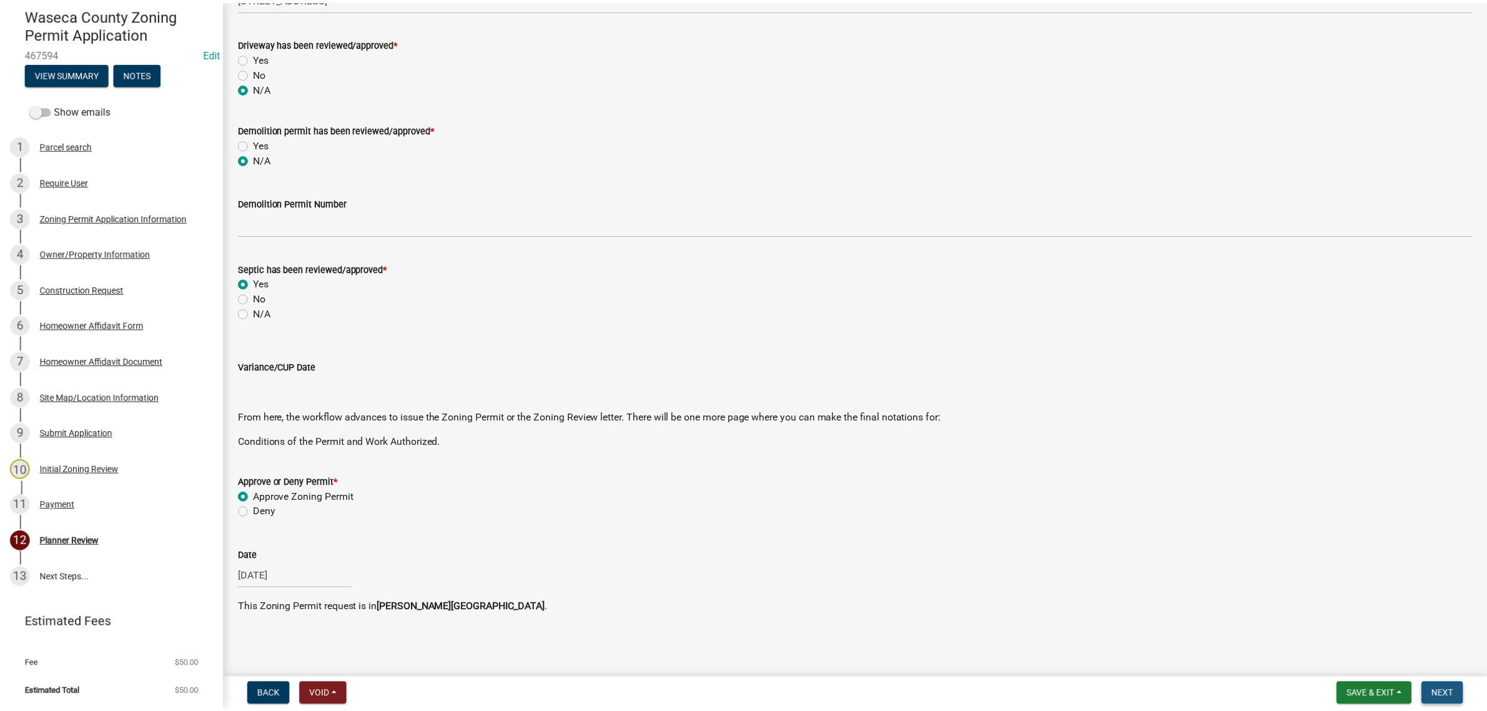
scroll to position [0, 0]
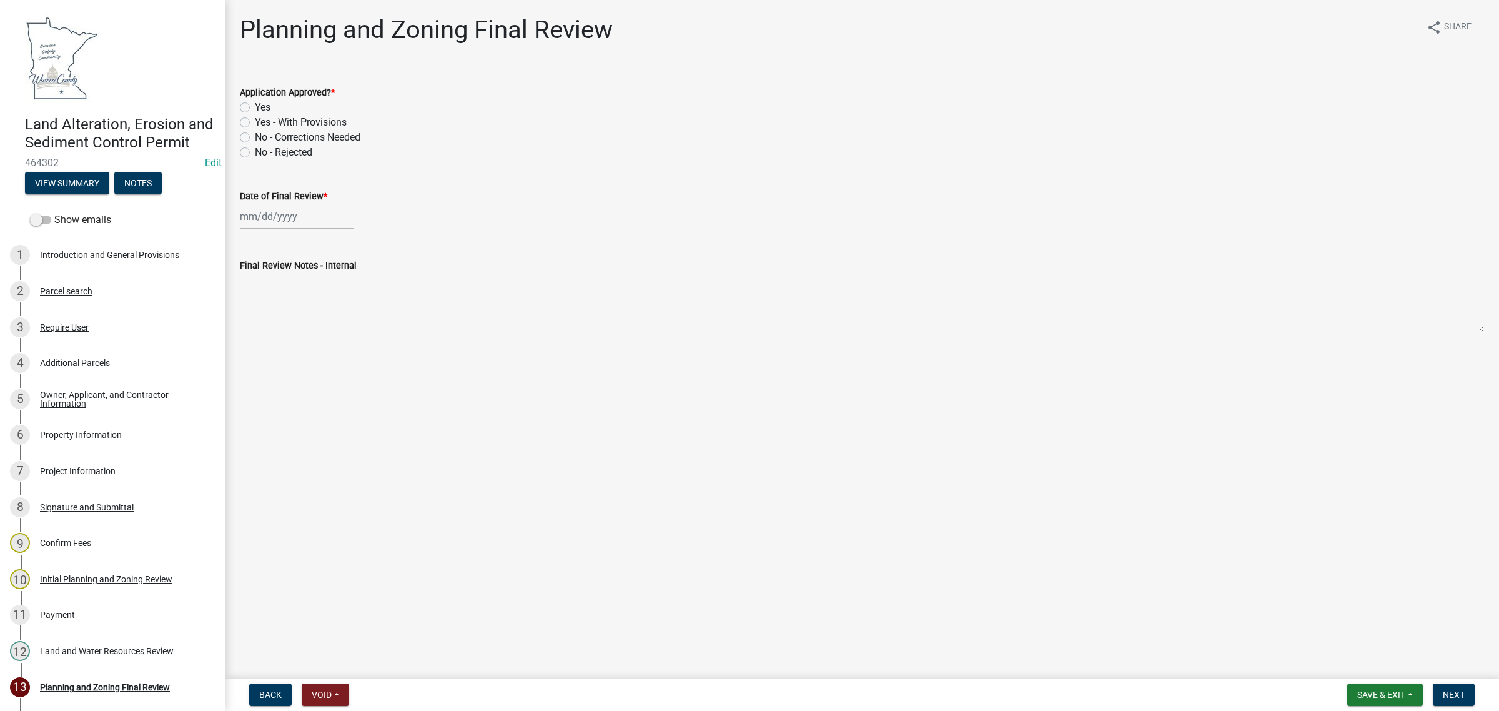
click at [255, 111] on label "Yes" at bounding box center [263, 107] width 16 height 15
click at [255, 108] on input "Yes" at bounding box center [259, 104] width 8 height 8
radio input "true"
click at [244, 209] on div at bounding box center [297, 217] width 114 height 26
select select "9"
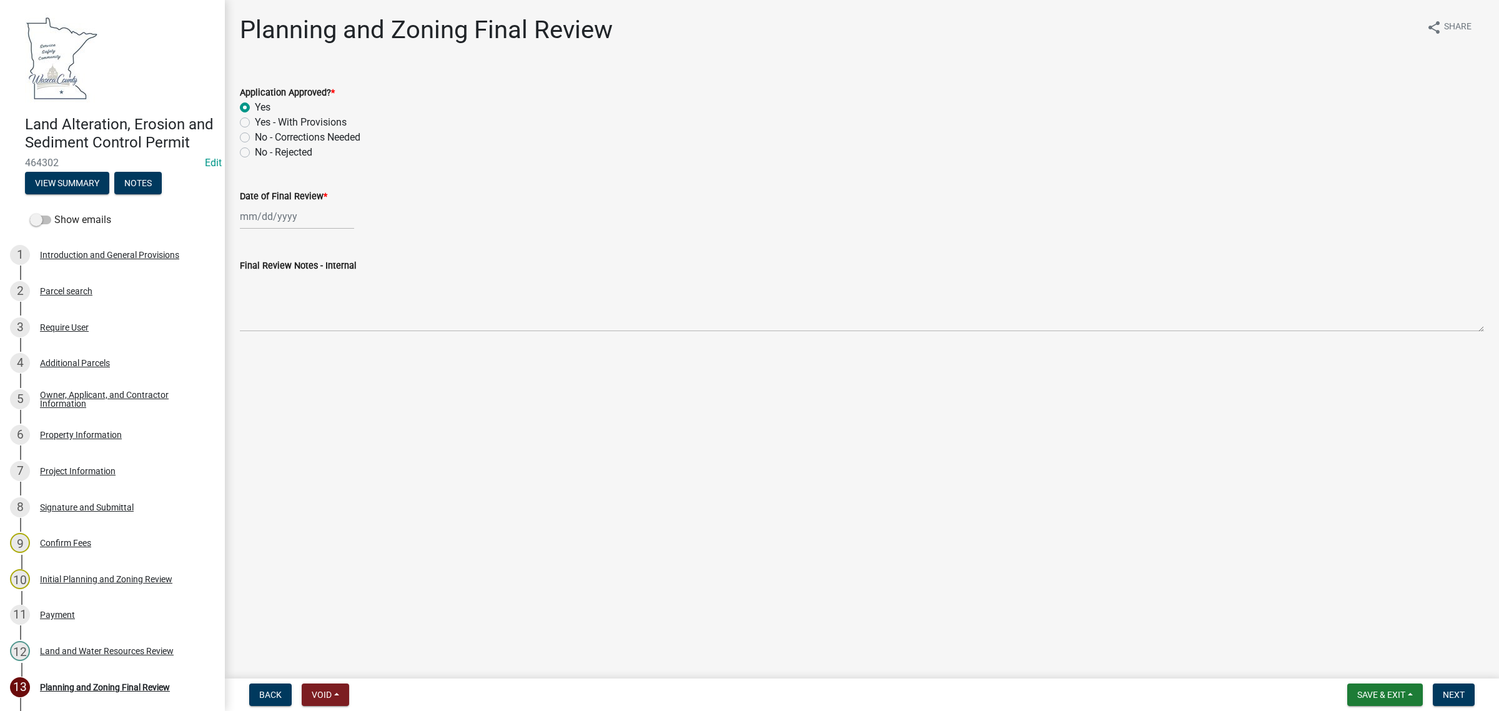
select select "2025"
click at [330, 280] on div "5" at bounding box center [332, 283] width 20 height 20
type input "[DATE]"
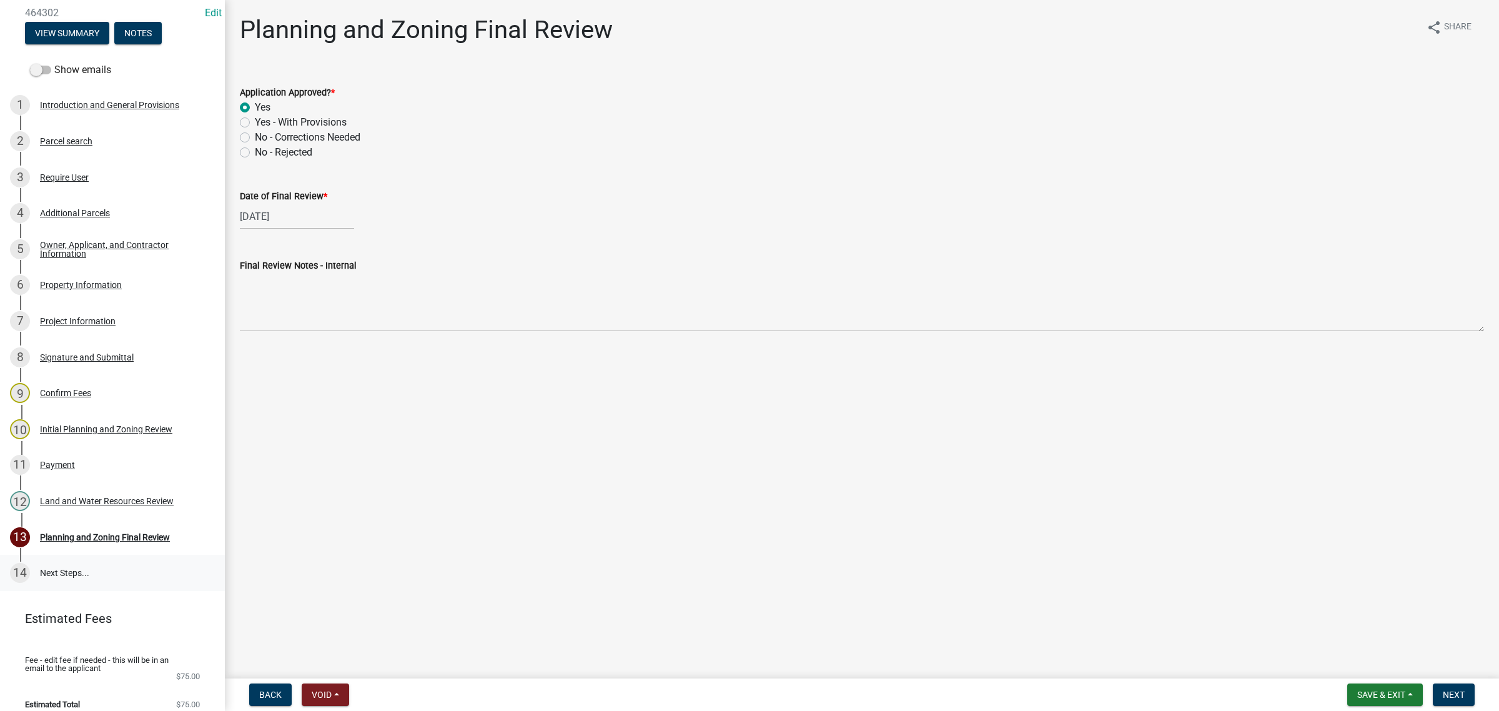
scroll to position [156, 0]
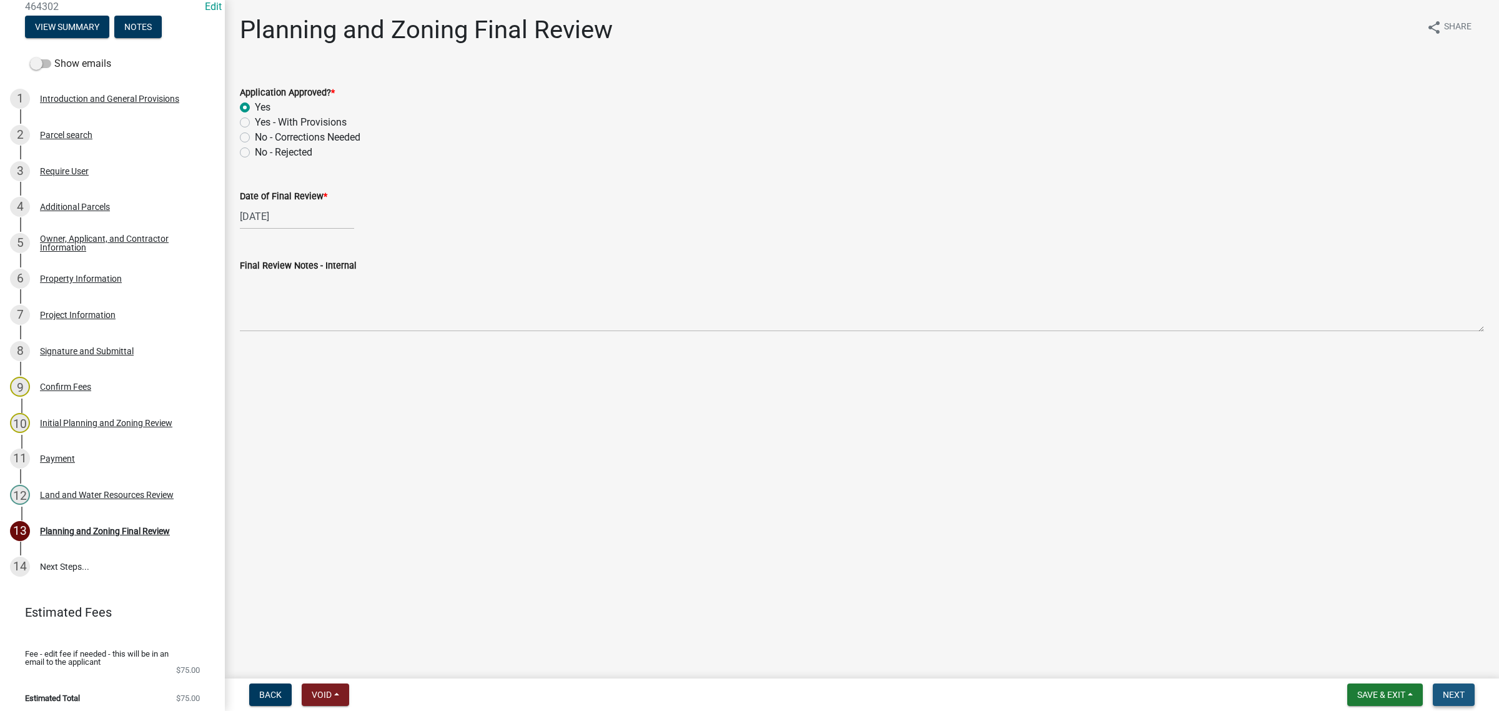
click at [1452, 687] on button "Next" at bounding box center [1453, 694] width 42 height 22
